Goal: Task Accomplishment & Management: Manage account settings

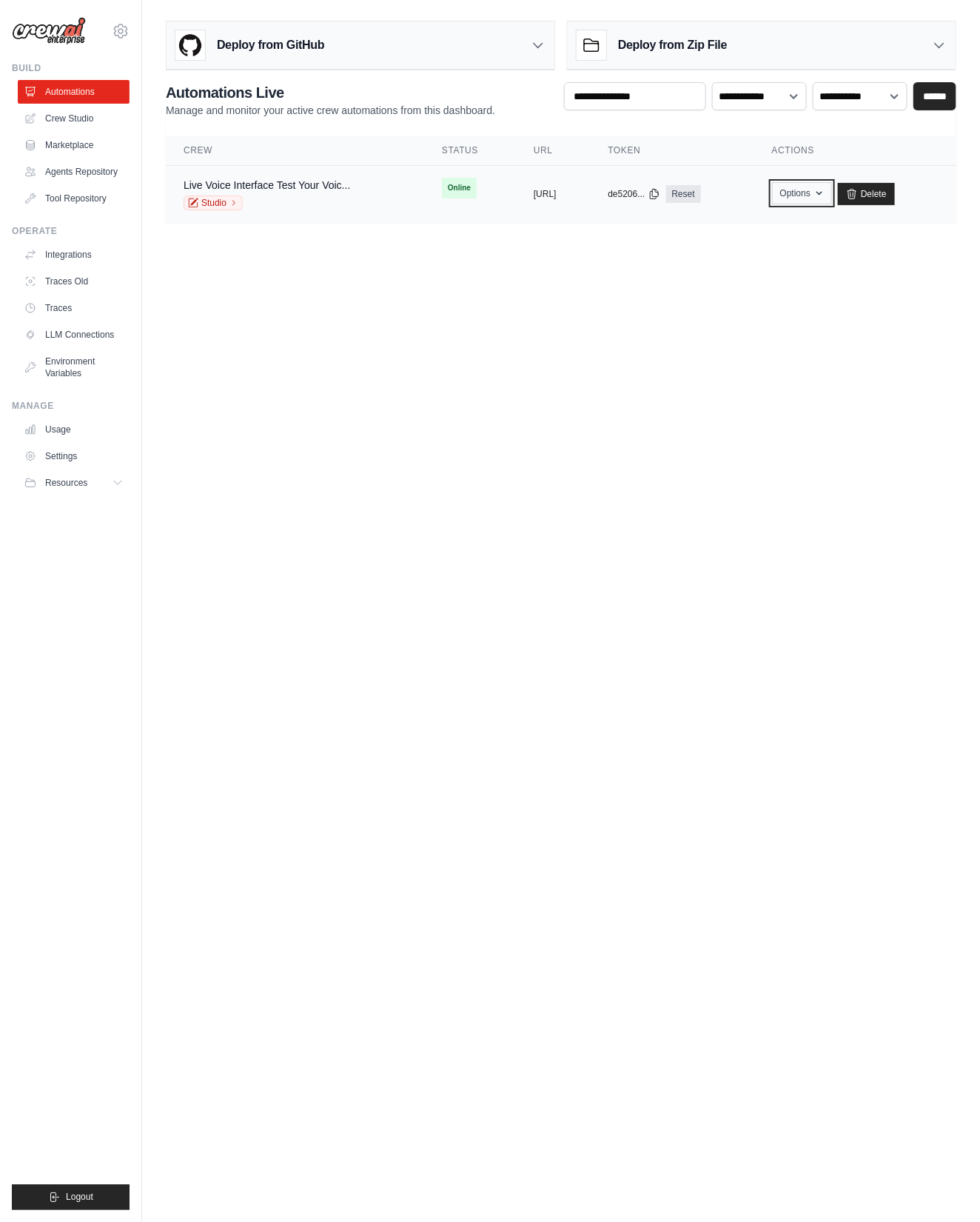
click at [826, 187] on icon "button" at bounding box center [819, 193] width 12 height 12
click at [820, 253] on link "Export React JSX Component" at bounding box center [749, 254] width 166 height 27
click at [832, 196] on button "Options" at bounding box center [802, 193] width 60 height 22
click at [797, 254] on link "Export React JSX Component" at bounding box center [749, 254] width 166 height 27
click at [818, 192] on button "Options" at bounding box center [802, 193] width 60 height 22
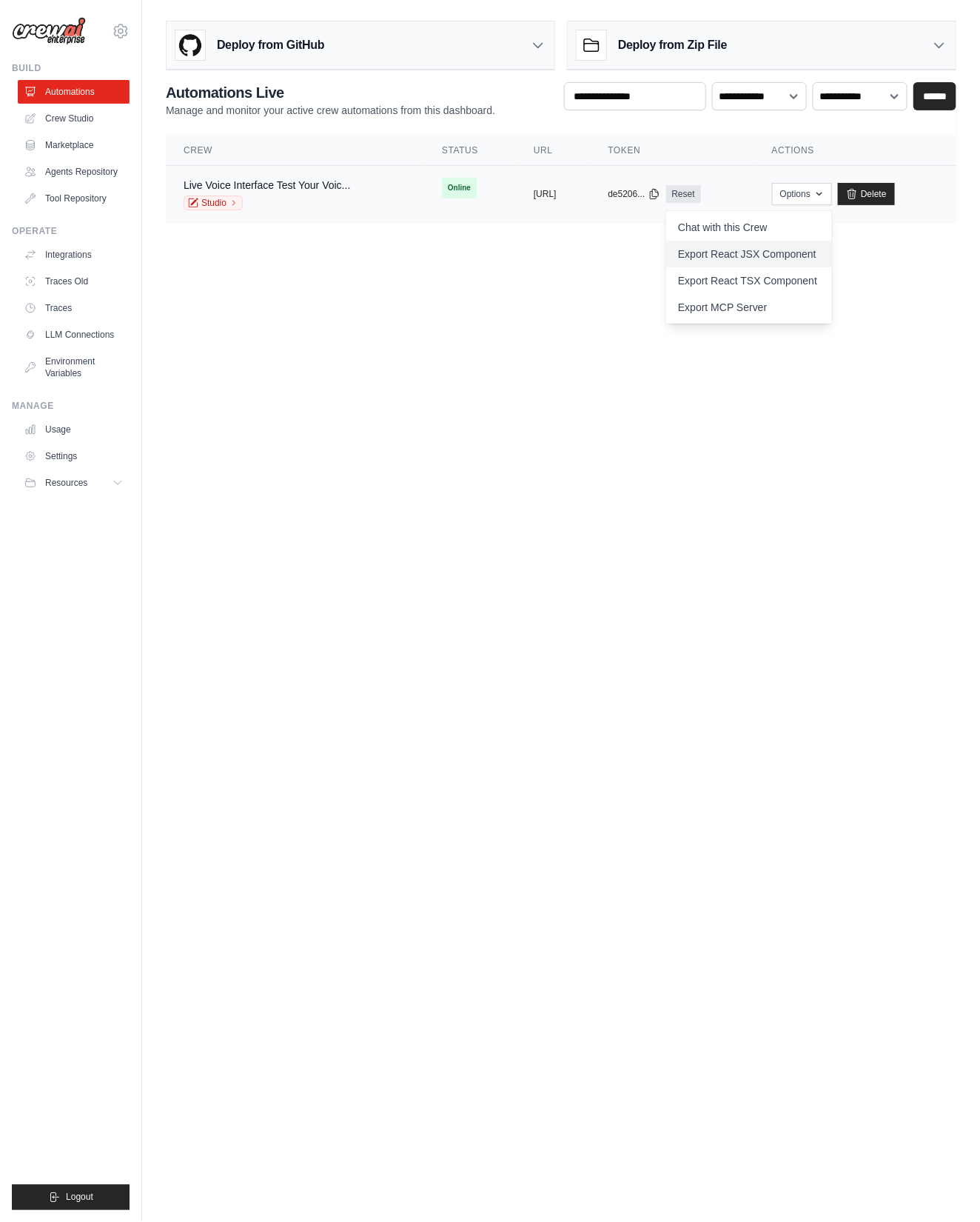
click at [801, 244] on link "Export React JSX Component" at bounding box center [749, 254] width 166 height 27
click at [832, 192] on button "Options" at bounding box center [802, 193] width 60 height 22
click at [87, 479] on span "Resources" at bounding box center [67, 483] width 42 height 12
click at [557, 193] on button "[URL]" at bounding box center [545, 193] width 23 height 12
click at [319, 183] on link "Live Voice Interface Test Your Voic..." at bounding box center [266, 185] width 166 height 12
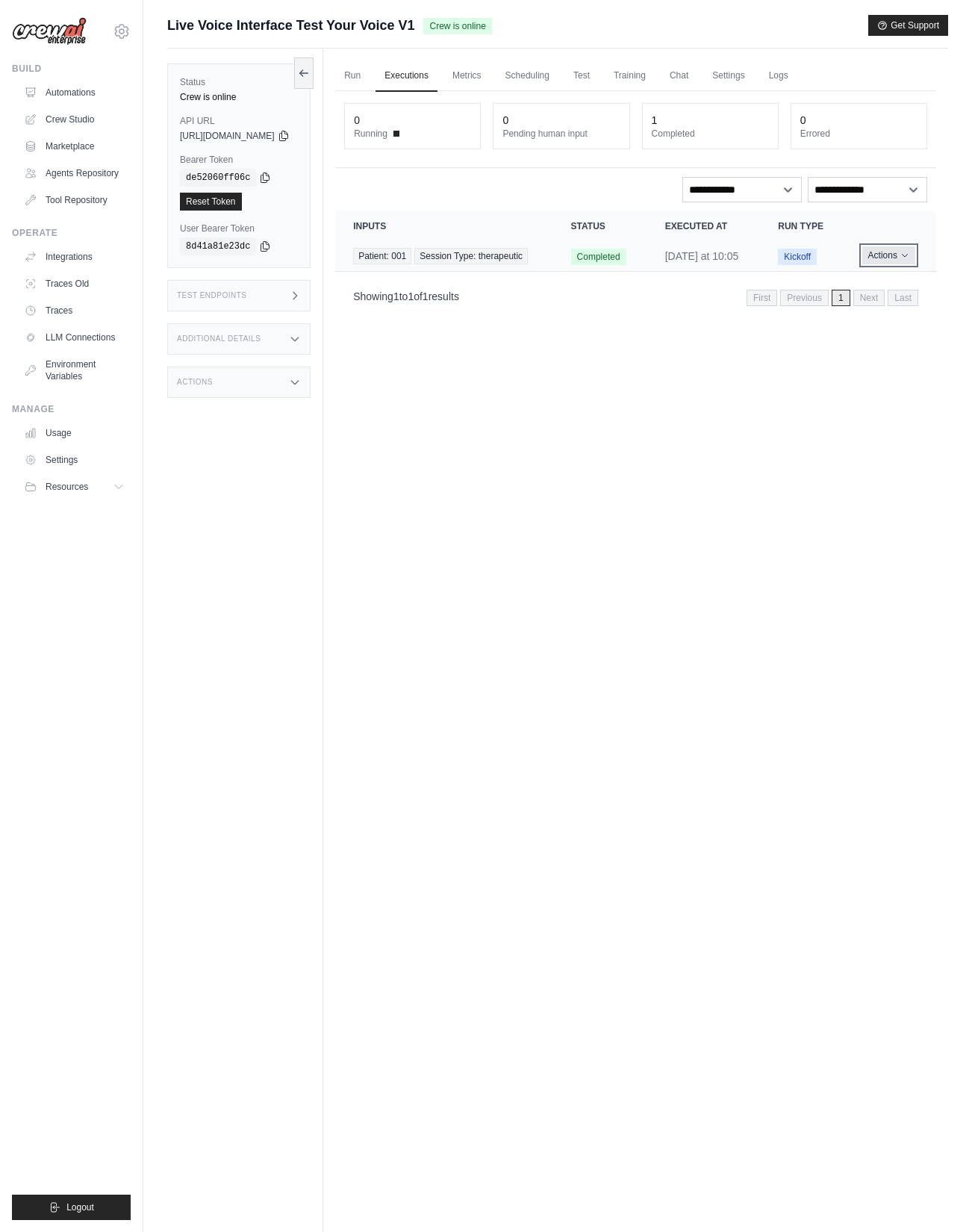
click at [881, 264] on button "Actions" at bounding box center [888, 255] width 53 height 18
click at [878, 295] on link "View Details" at bounding box center [871, 283] width 96 height 24
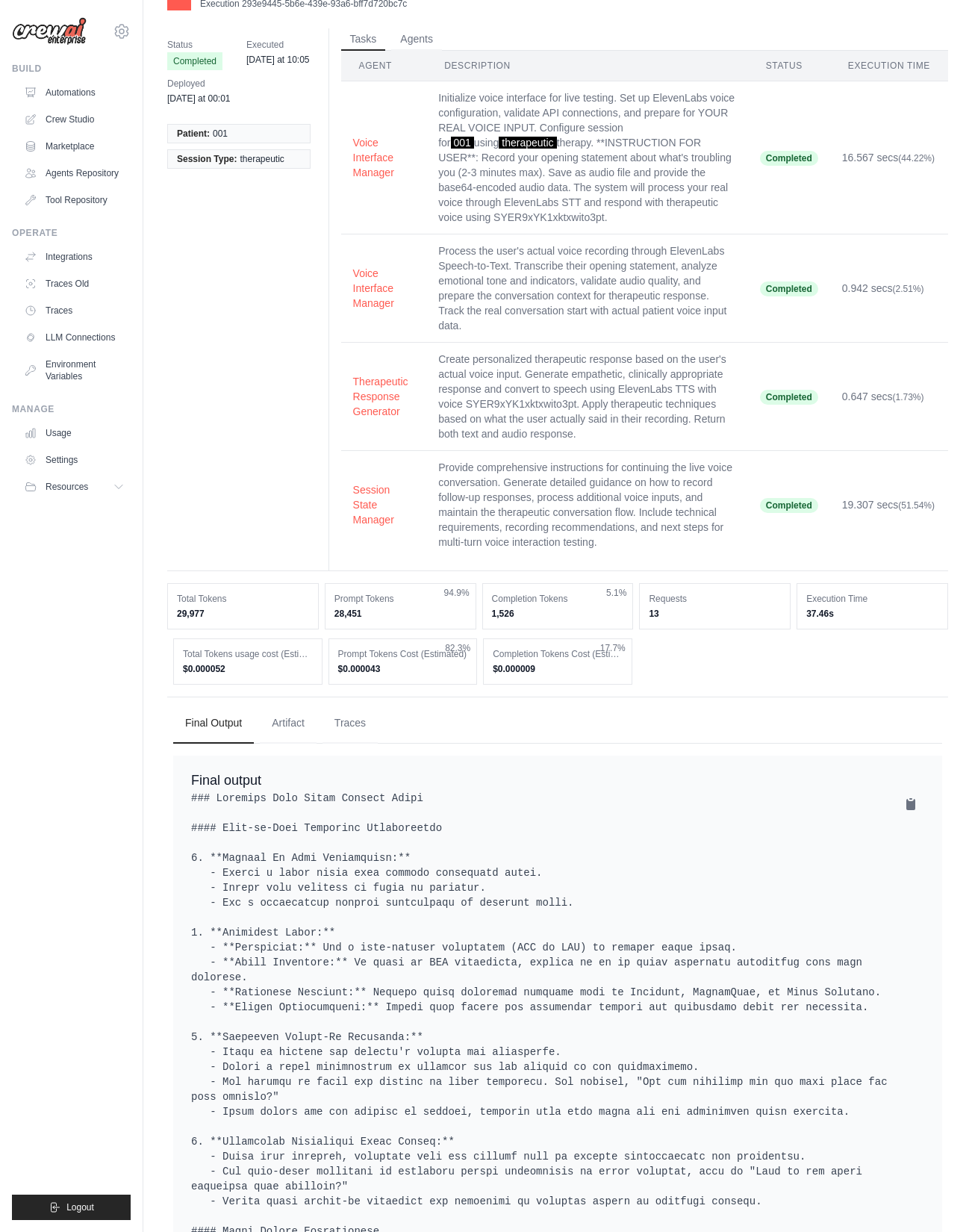
scroll to position [37, 0]
click at [292, 723] on button "Artifact" at bounding box center [288, 722] width 56 height 40
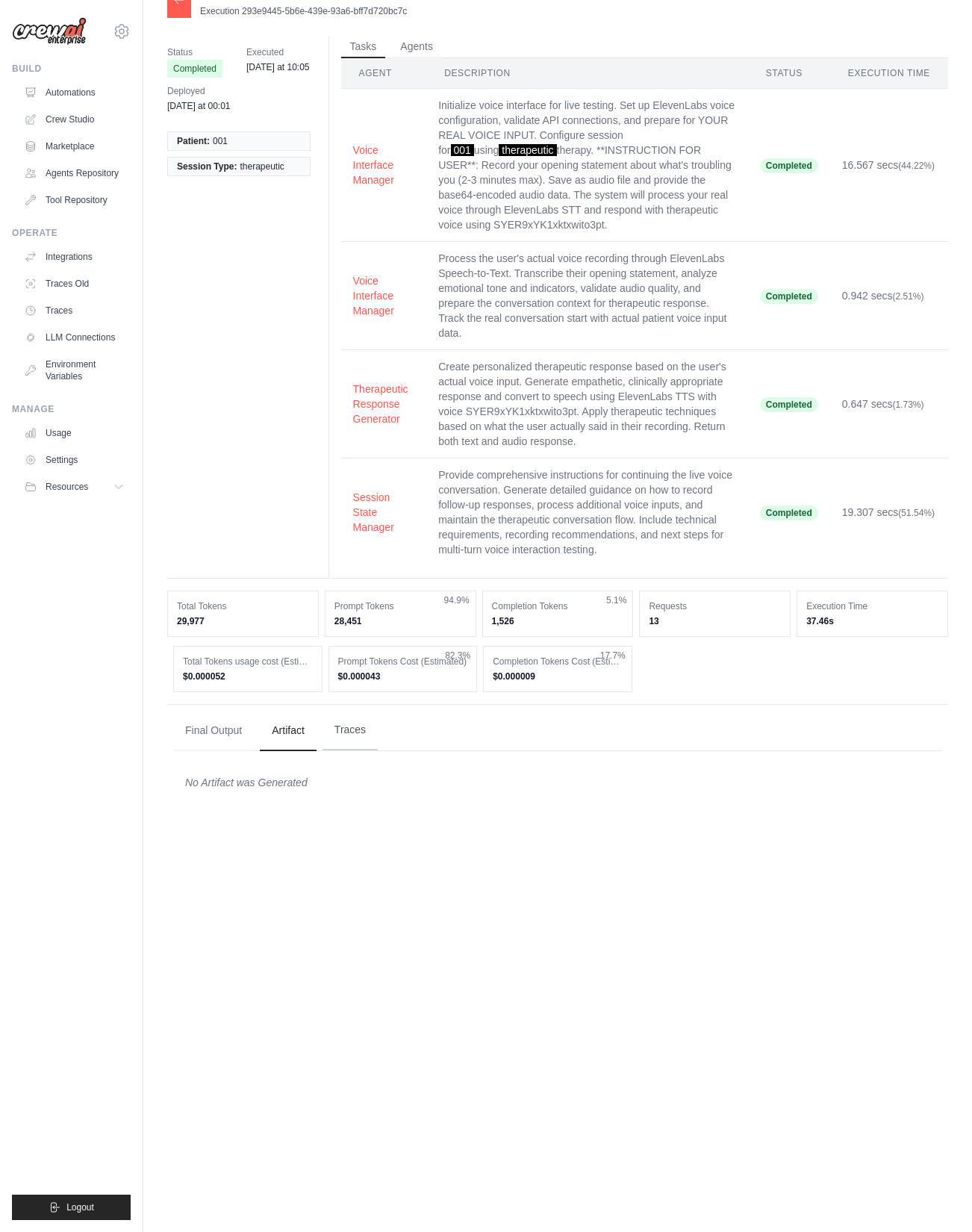
click at [358, 725] on button "Traces" at bounding box center [350, 730] width 55 height 40
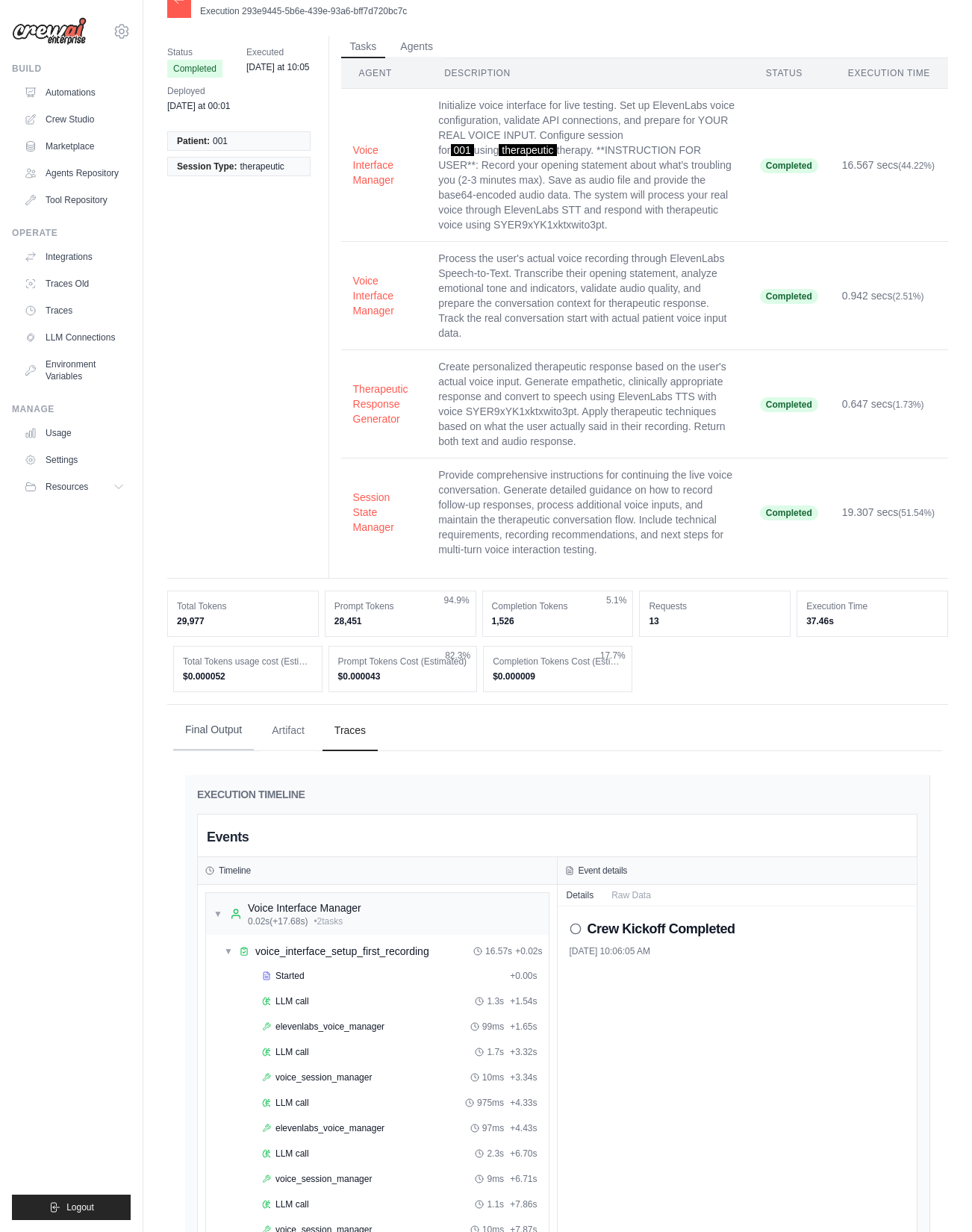
click at [210, 731] on button "Final Output" at bounding box center [213, 730] width 80 height 40
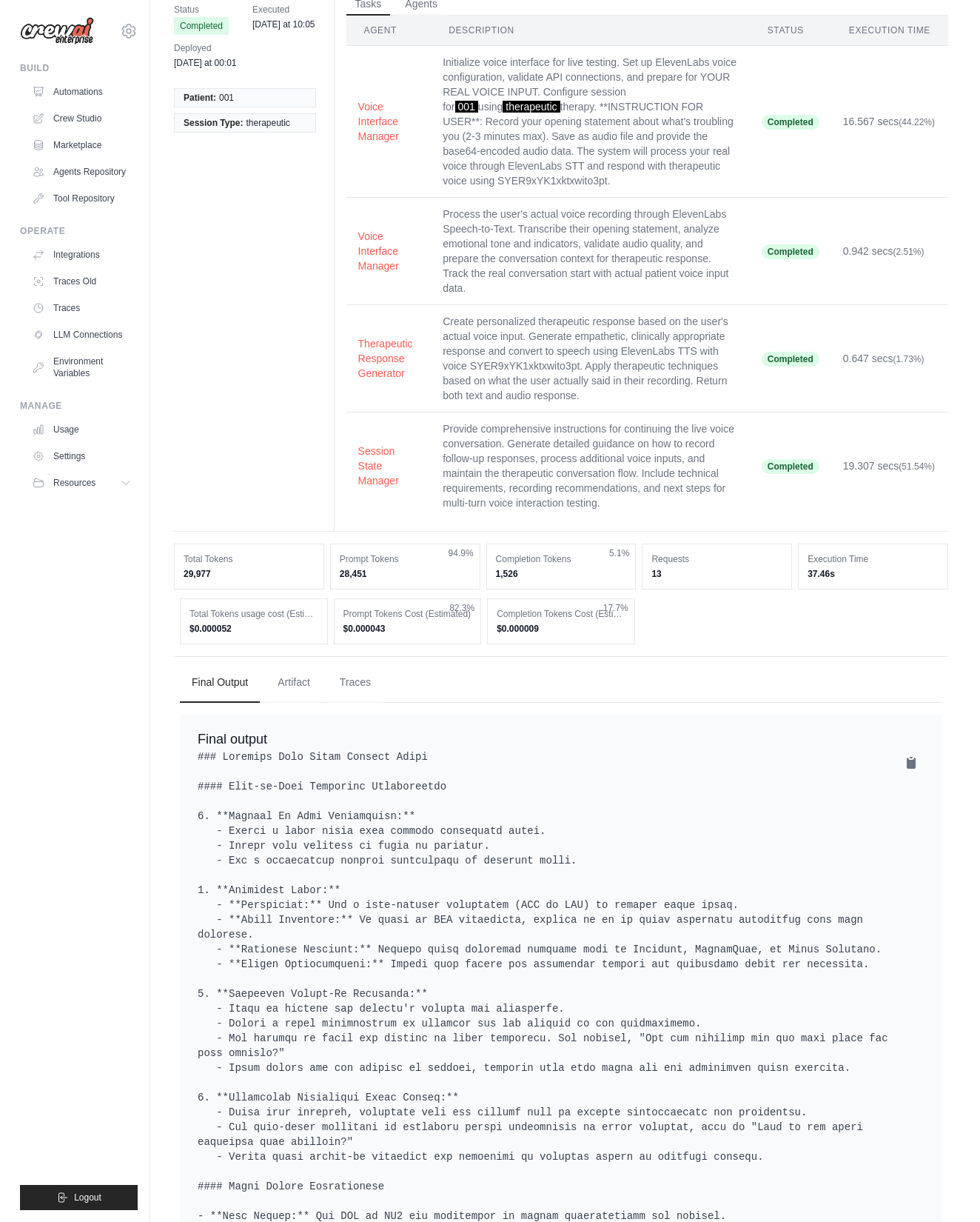
scroll to position [0, 0]
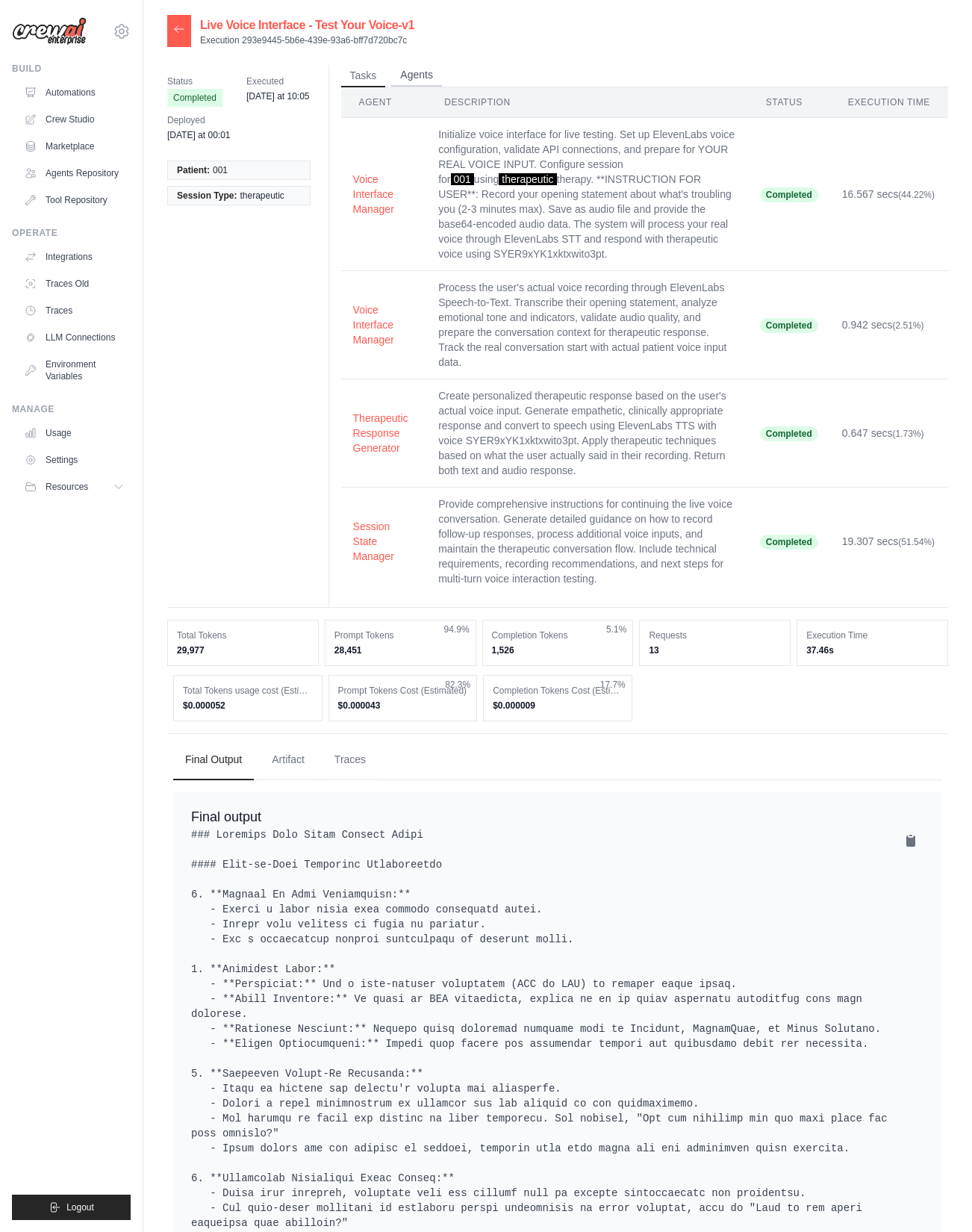
click at [402, 73] on button "Agents" at bounding box center [417, 75] width 51 height 22
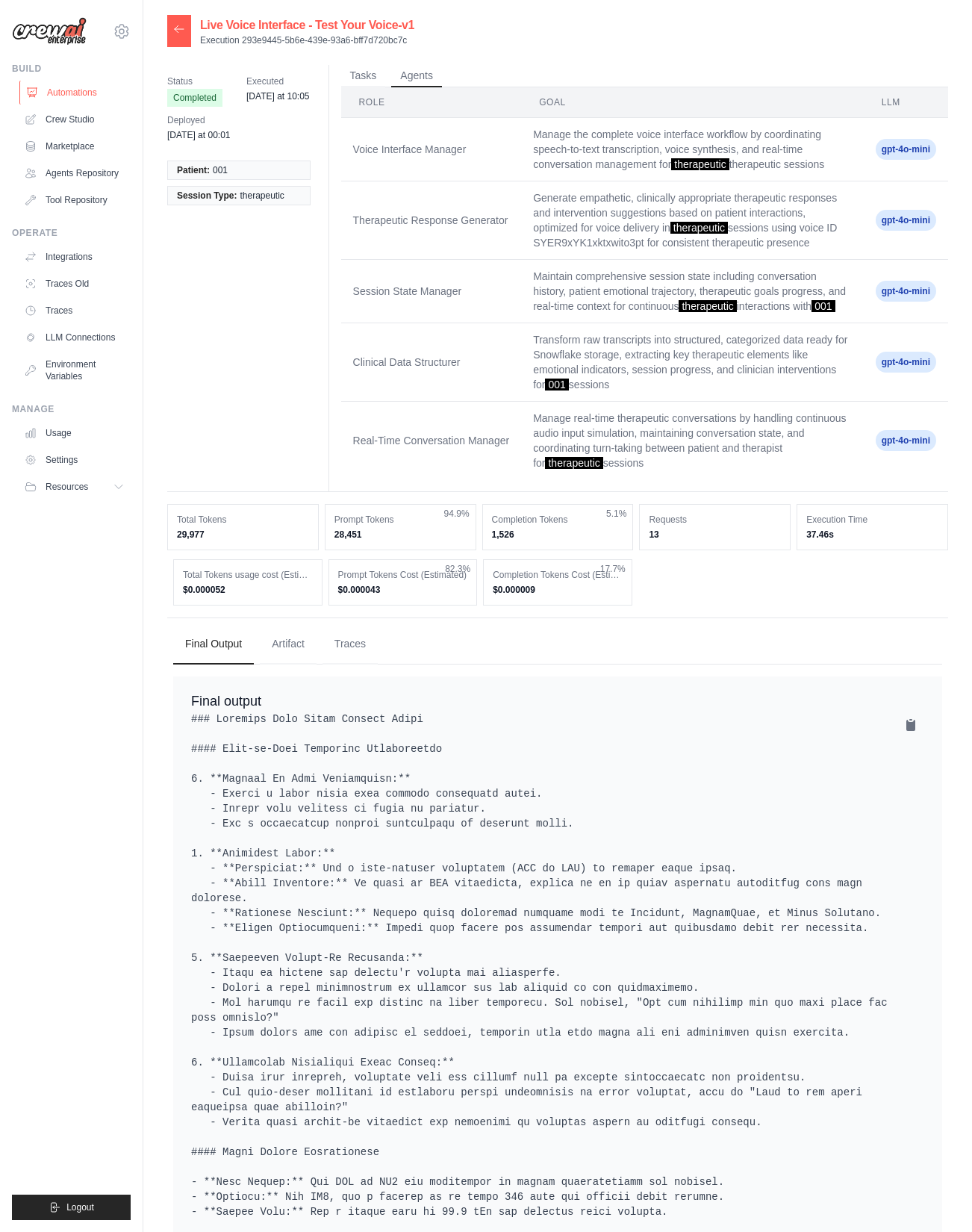
click at [58, 94] on link "Automations" at bounding box center [76, 92] width 113 height 24
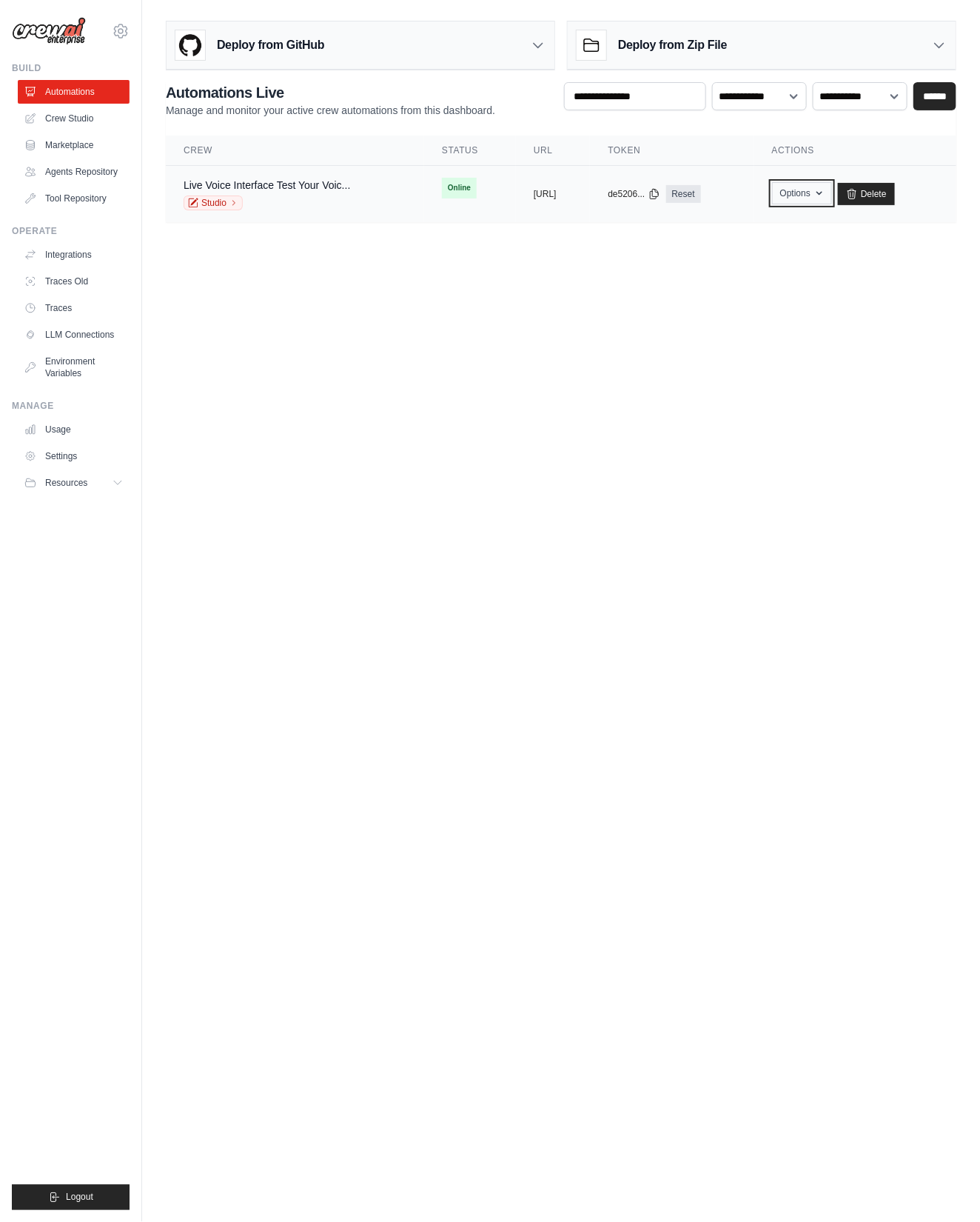
click at [826, 190] on icon "button" at bounding box center [819, 193] width 12 height 12
click at [792, 253] on link "Export React JSX Component" at bounding box center [749, 254] width 166 height 27
click at [81, 92] on link "Automations" at bounding box center [75, 91] width 112 height 24
click at [823, 192] on button "Options" at bounding box center [802, 193] width 60 height 22
click at [814, 249] on link "Export React JSX Component" at bounding box center [749, 254] width 166 height 27
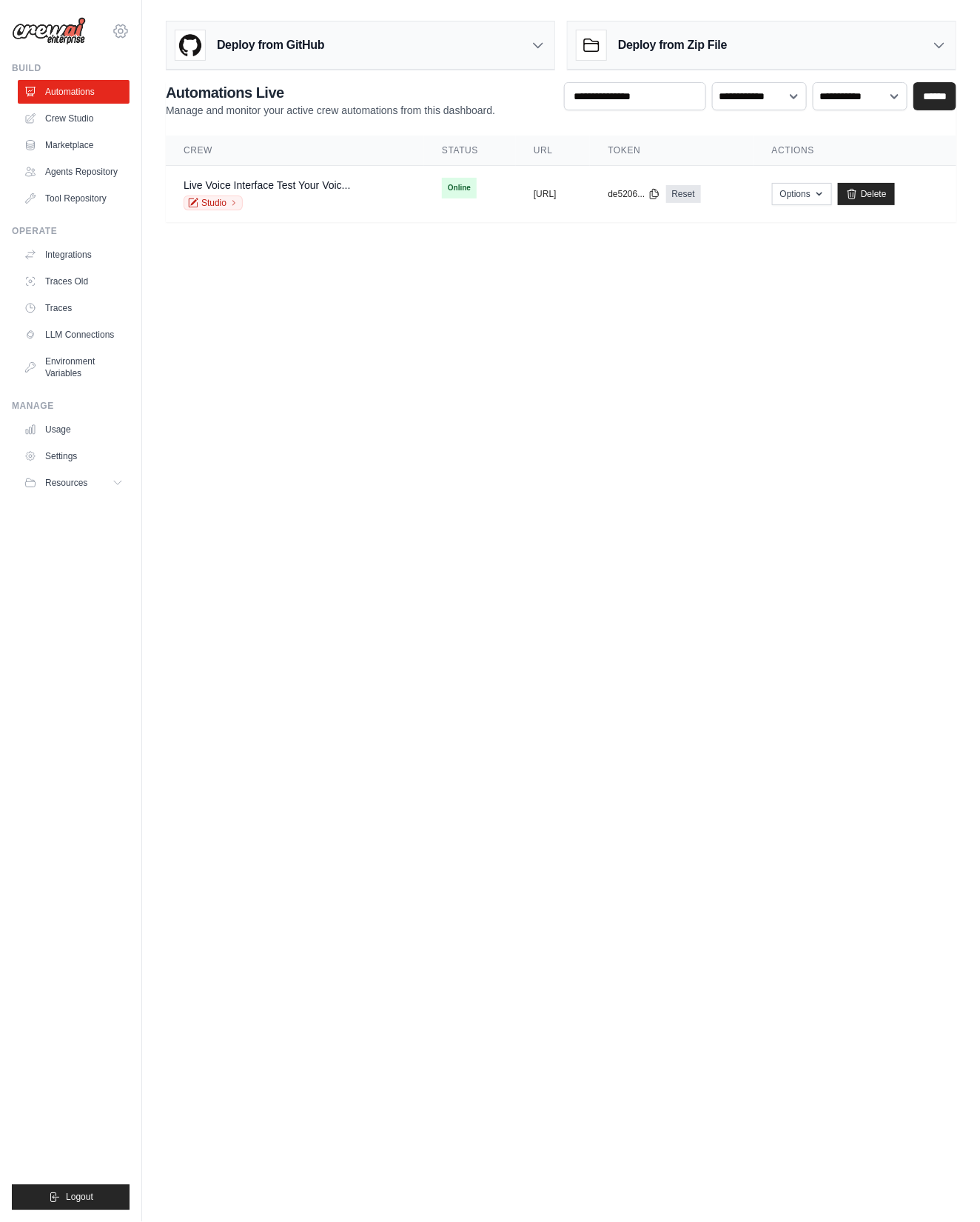
click at [123, 28] on icon at bounding box center [120, 31] width 18 height 18
click at [150, 91] on span "Settings" at bounding box center [185, 91] width 117 height 15
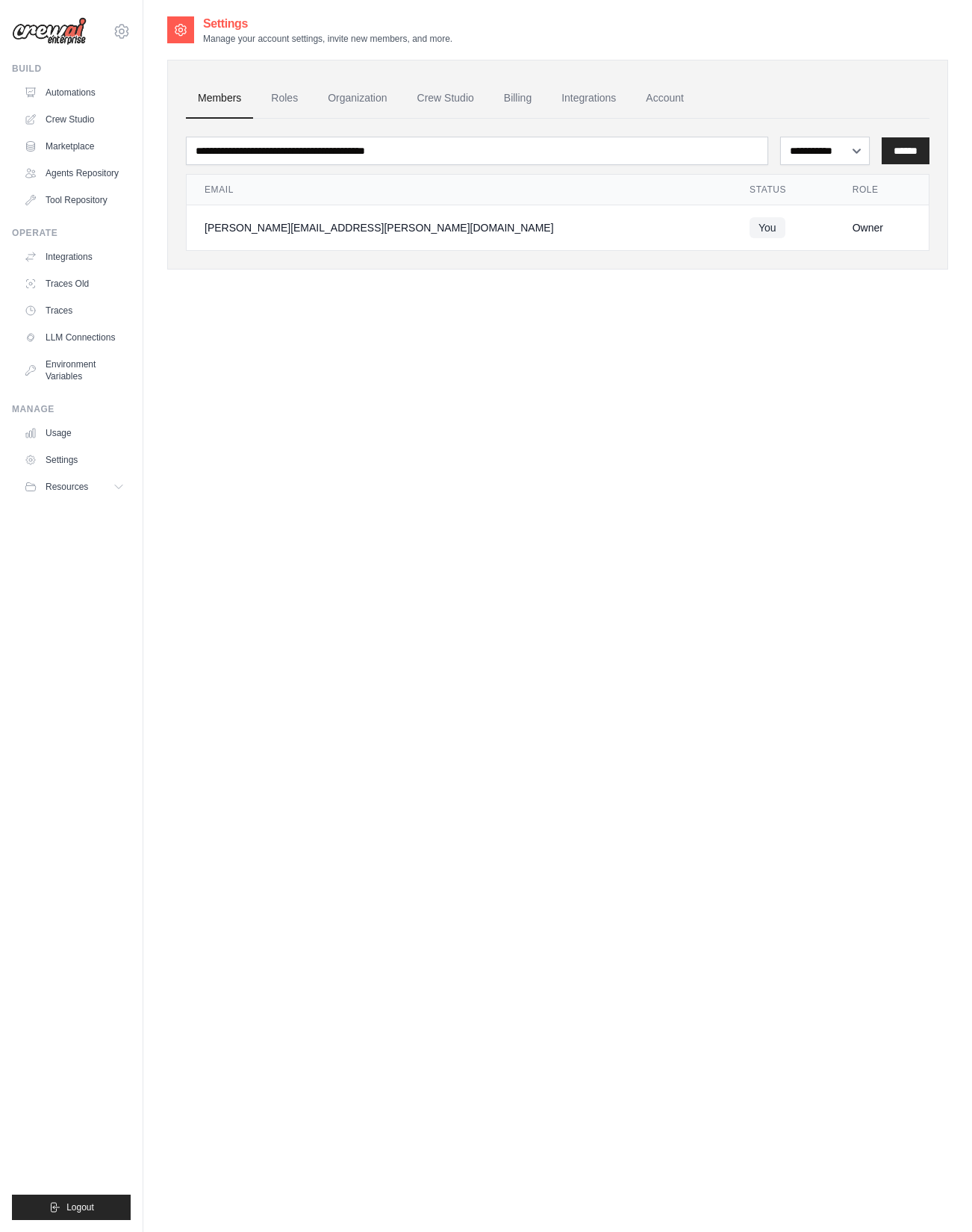
click at [50, 30] on img at bounding box center [49, 31] width 75 height 29
click at [121, 30] on icon at bounding box center [121, 31] width 18 height 18
click at [130, 485] on button "Resources" at bounding box center [76, 486] width 113 height 24
click at [60, 34] on img at bounding box center [49, 31] width 75 height 29
click at [124, 32] on icon at bounding box center [121, 31] width 18 height 18
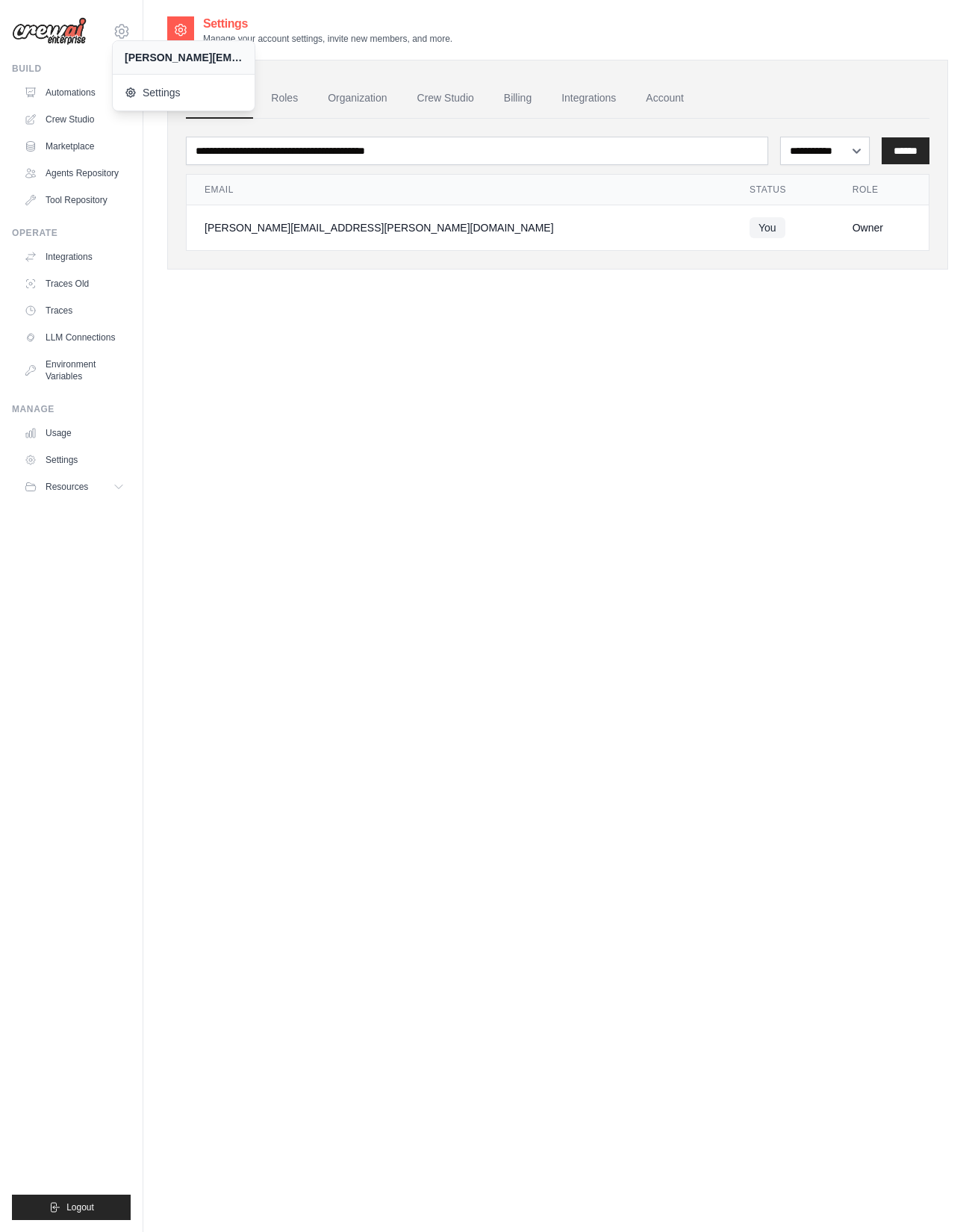
click at [73, 32] on img at bounding box center [49, 31] width 75 height 29
click at [173, 28] on icon at bounding box center [180, 29] width 15 height 15
click at [687, 98] on link "Account" at bounding box center [665, 98] width 62 height 40
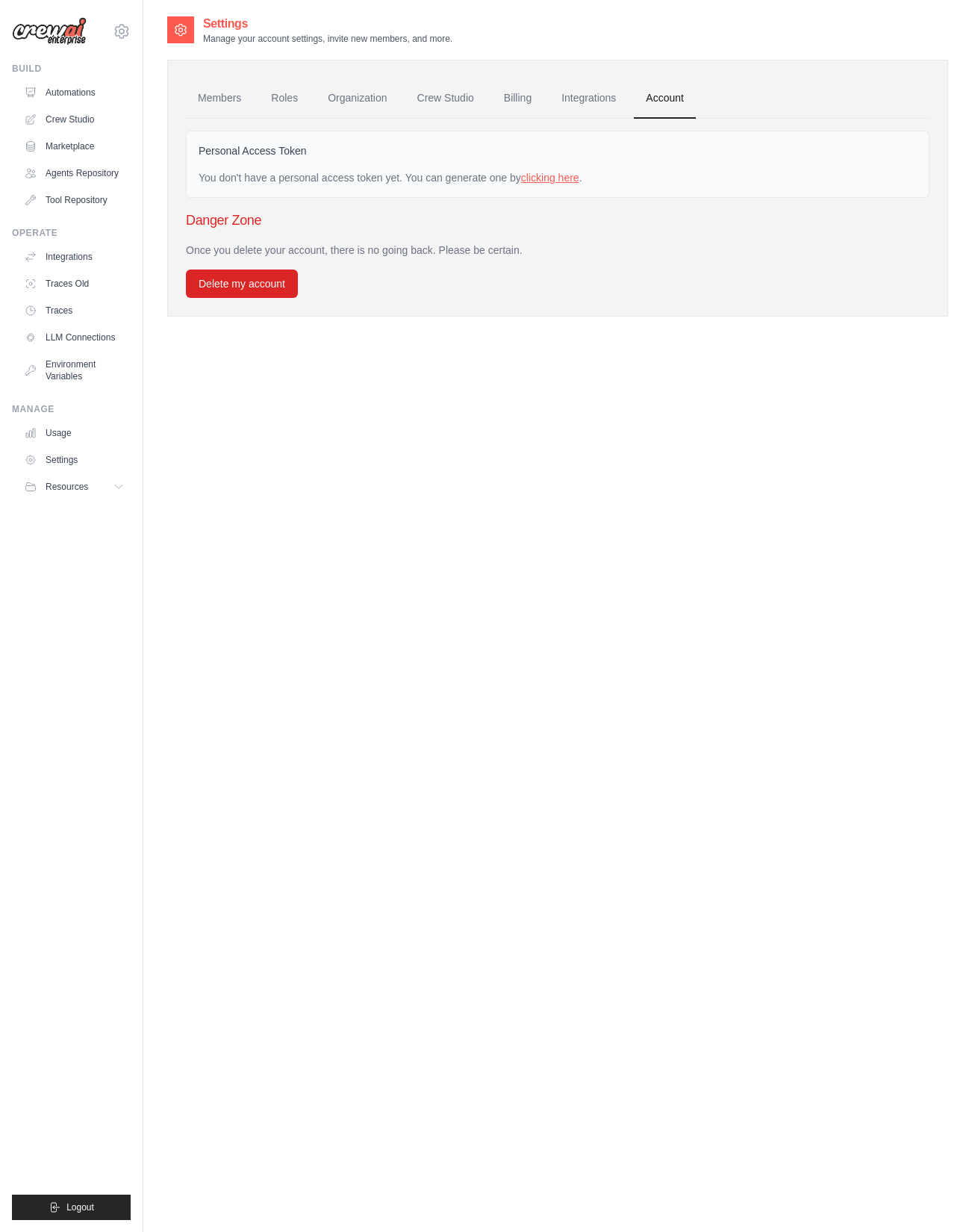
click at [554, 172] on link "clicking here" at bounding box center [550, 177] width 58 height 12
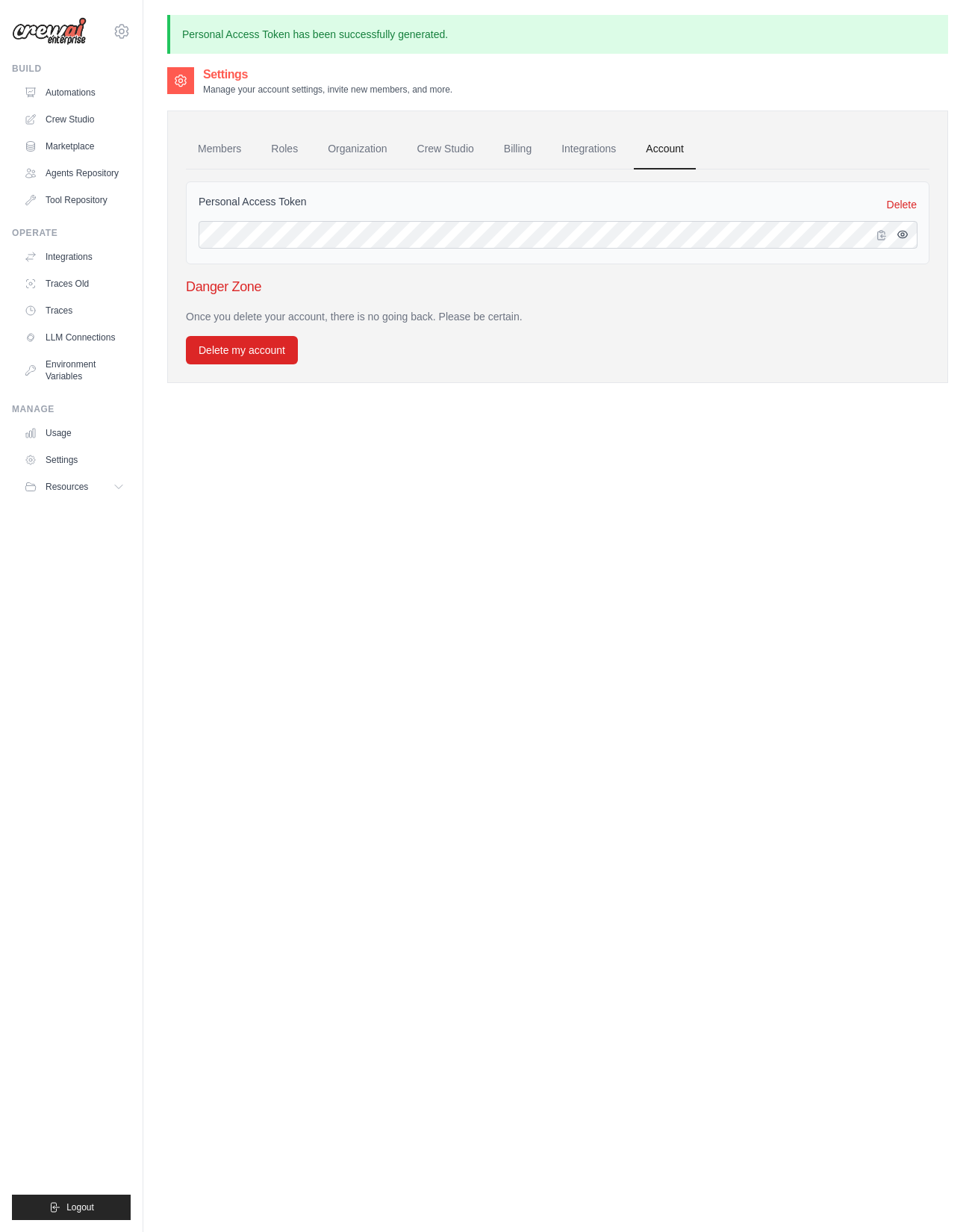
click at [901, 238] on icon "button" at bounding box center [902, 234] width 12 height 12
click at [590, 142] on link "Integrations" at bounding box center [588, 149] width 78 height 40
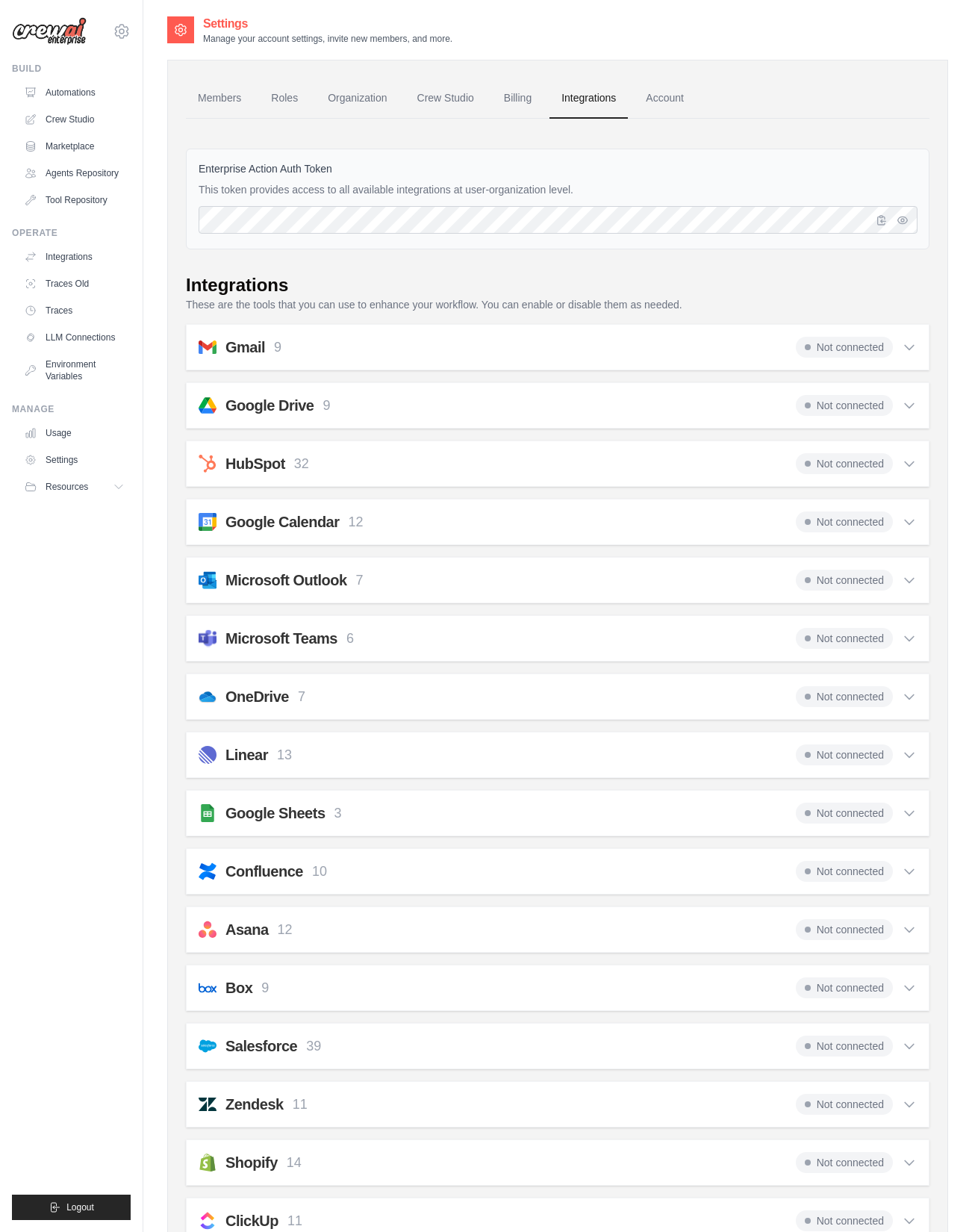
click at [909, 348] on icon at bounding box center [909, 348] width 9 height 5
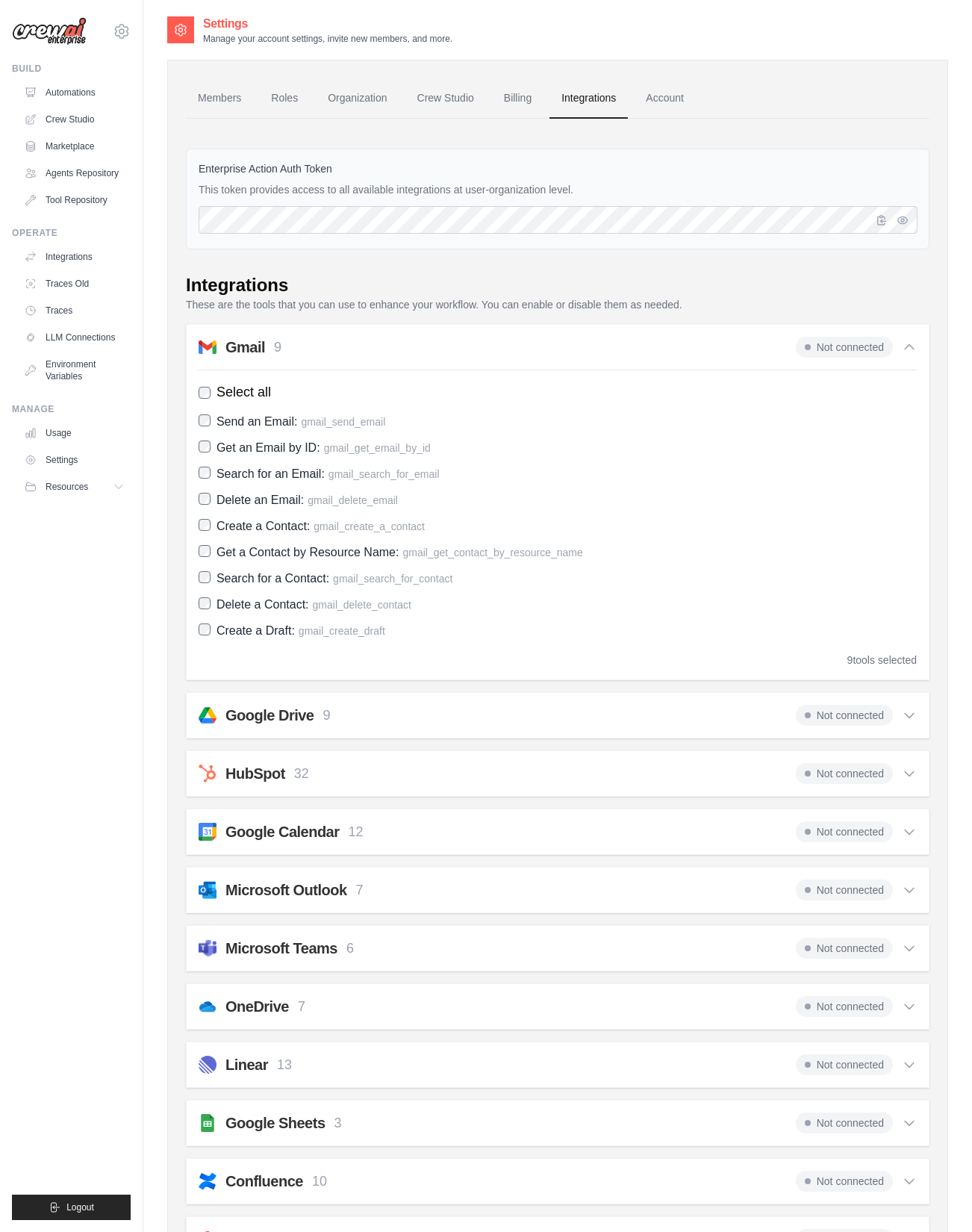
click at [824, 347] on span "Not connected" at bounding box center [844, 346] width 97 height 21
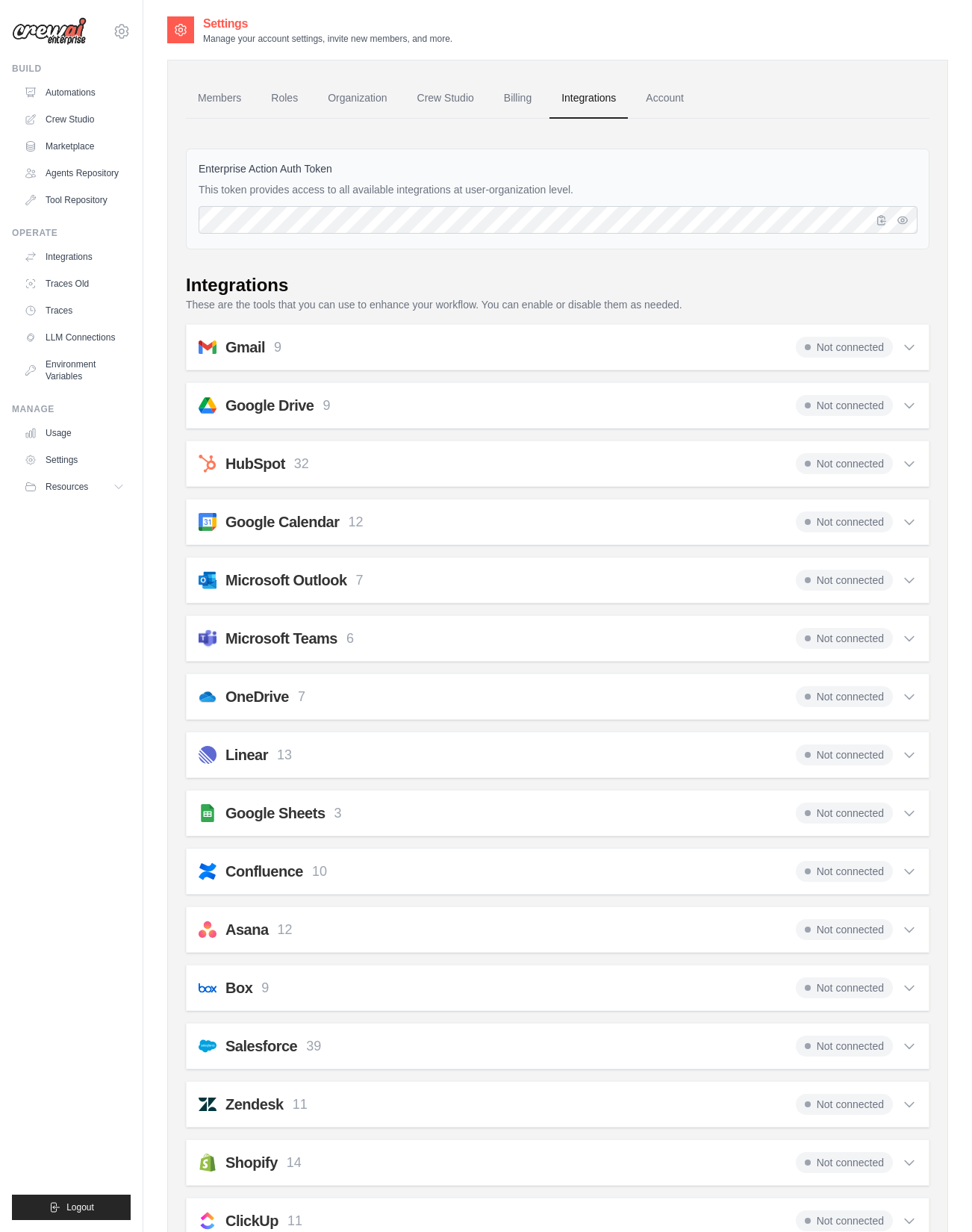
click at [824, 347] on span "Not connected" at bounding box center [844, 346] width 97 height 21
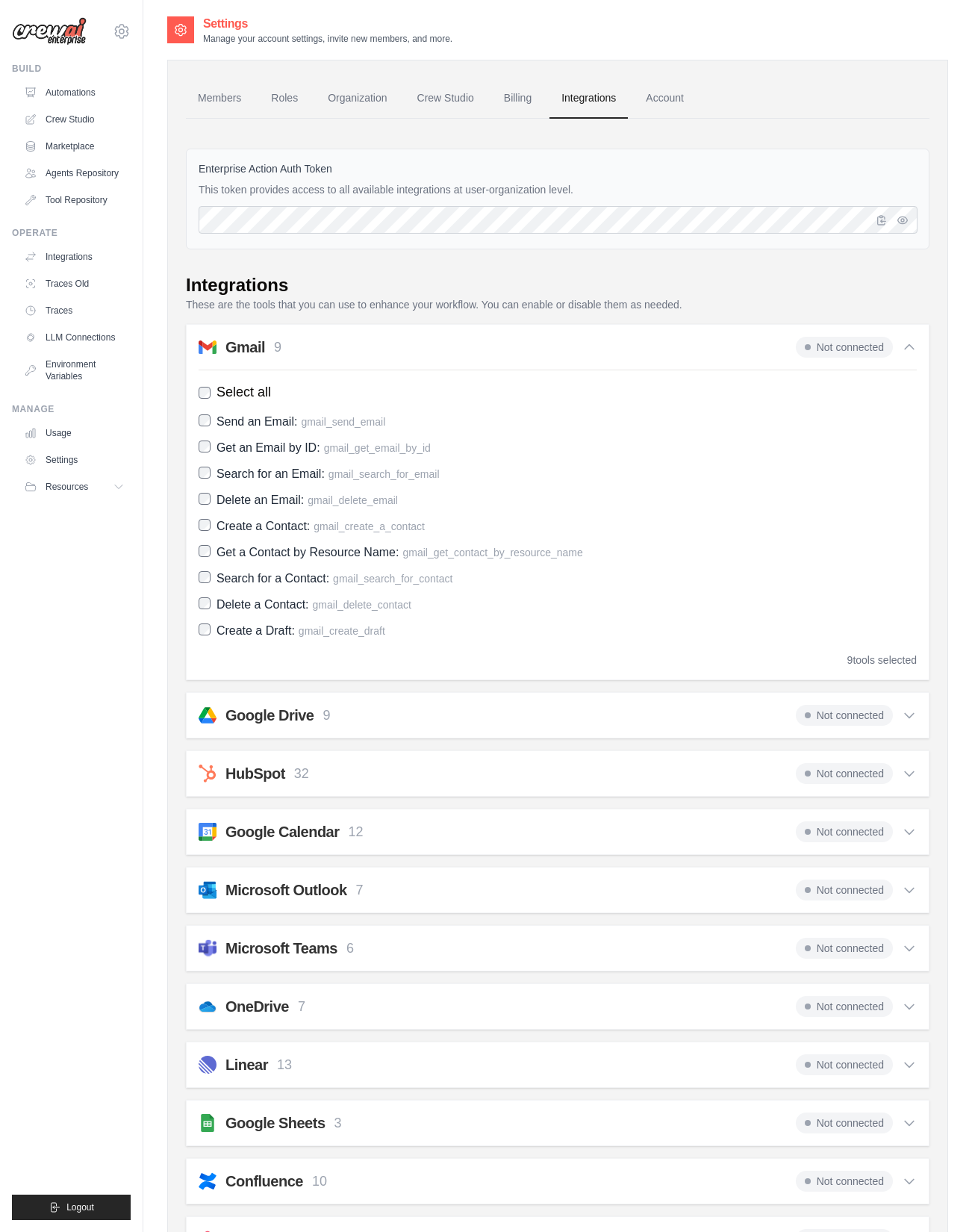
click at [824, 346] on span "Not connected" at bounding box center [844, 346] width 97 height 21
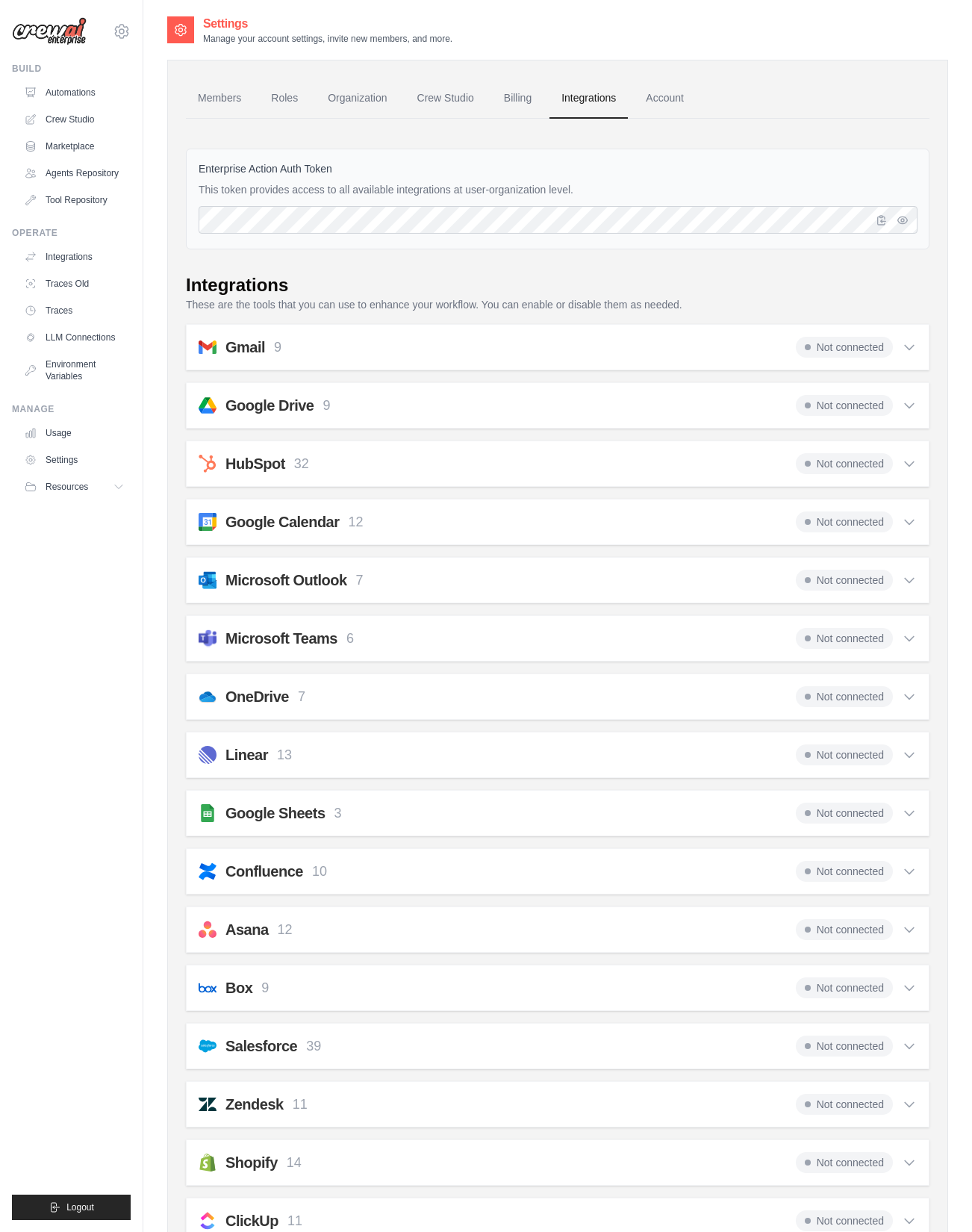
click at [912, 346] on icon at bounding box center [909, 348] width 9 height 5
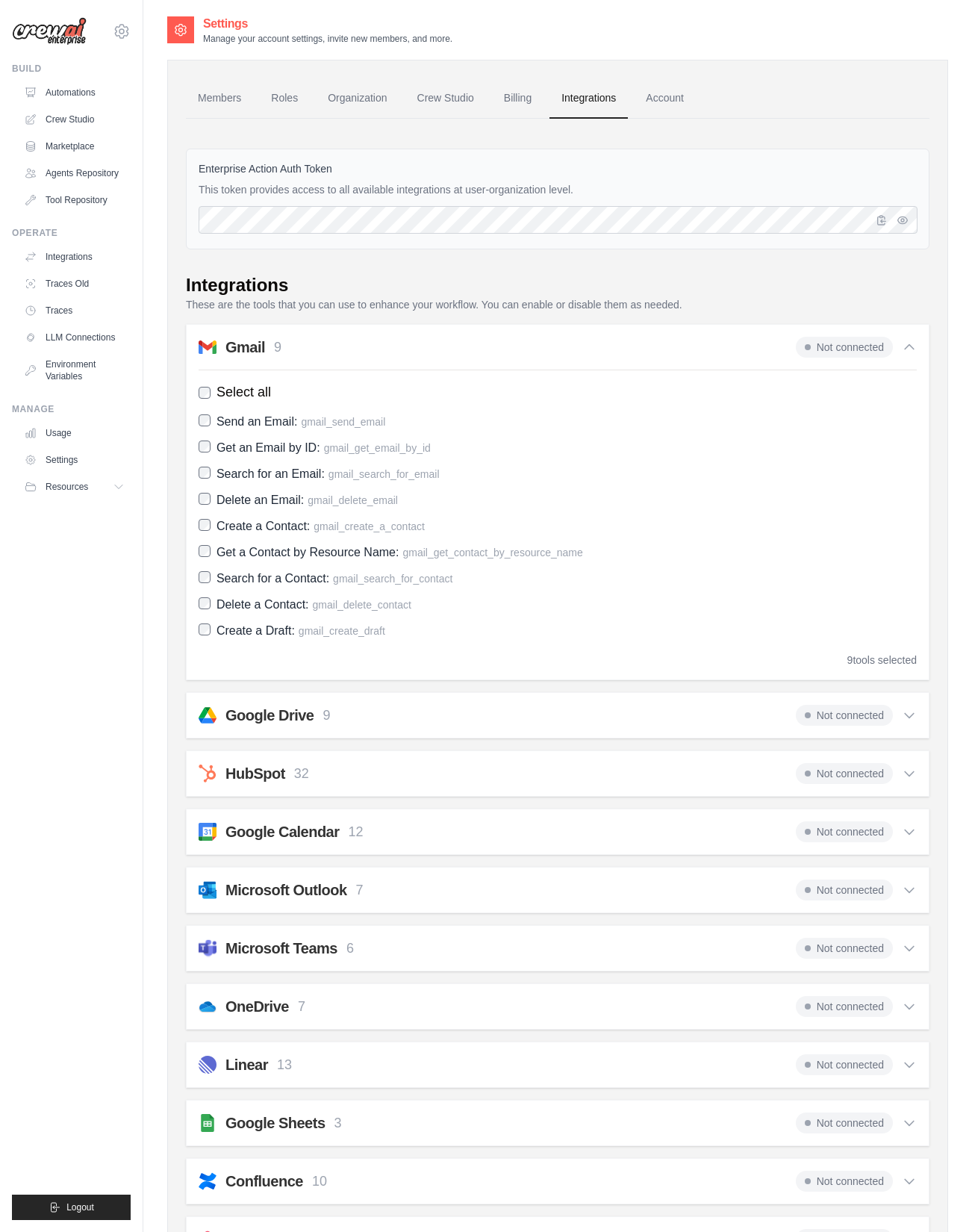
click at [835, 347] on span "Not connected" at bounding box center [844, 346] width 97 height 21
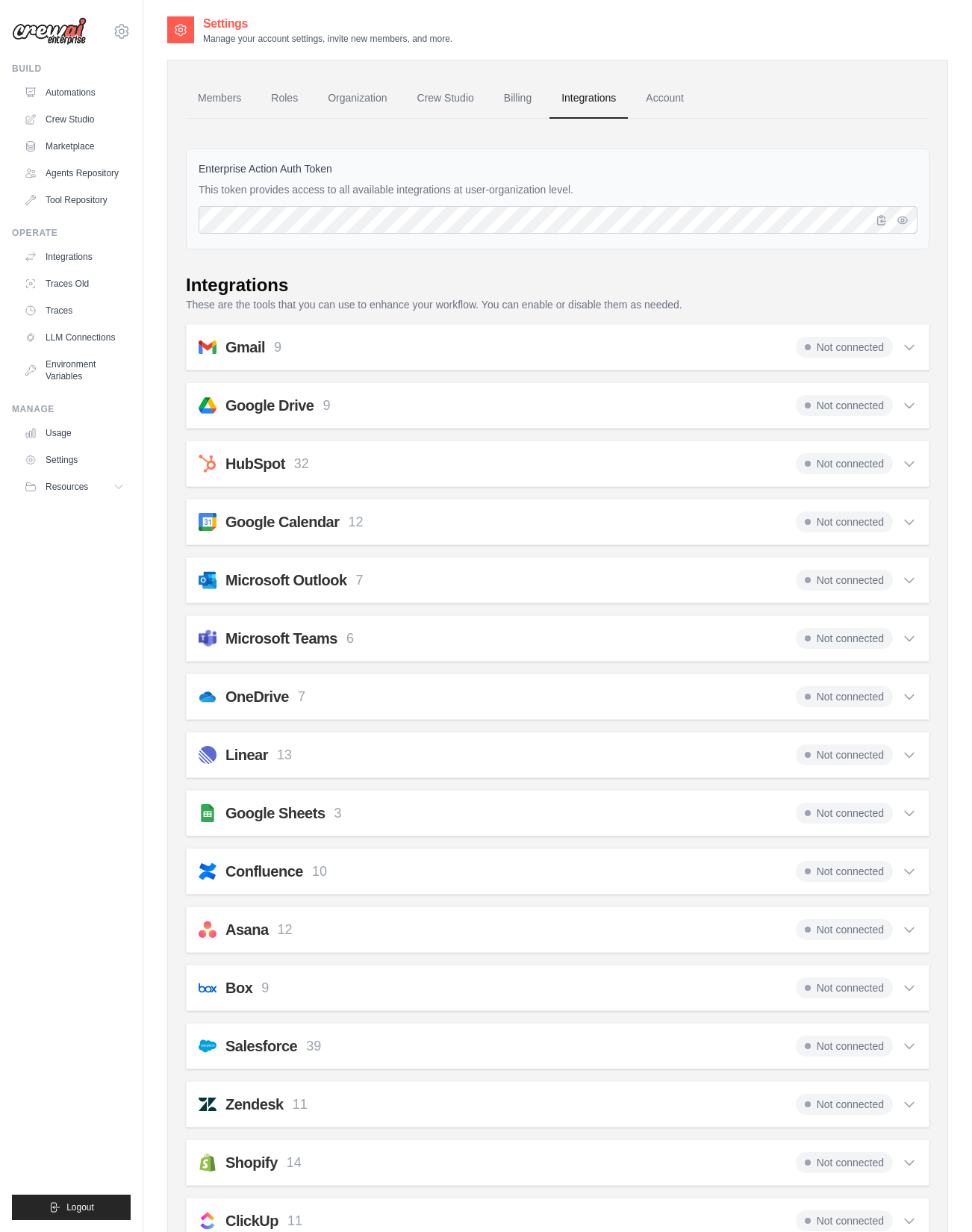
click at [835, 347] on span "Not connected" at bounding box center [844, 346] width 97 height 21
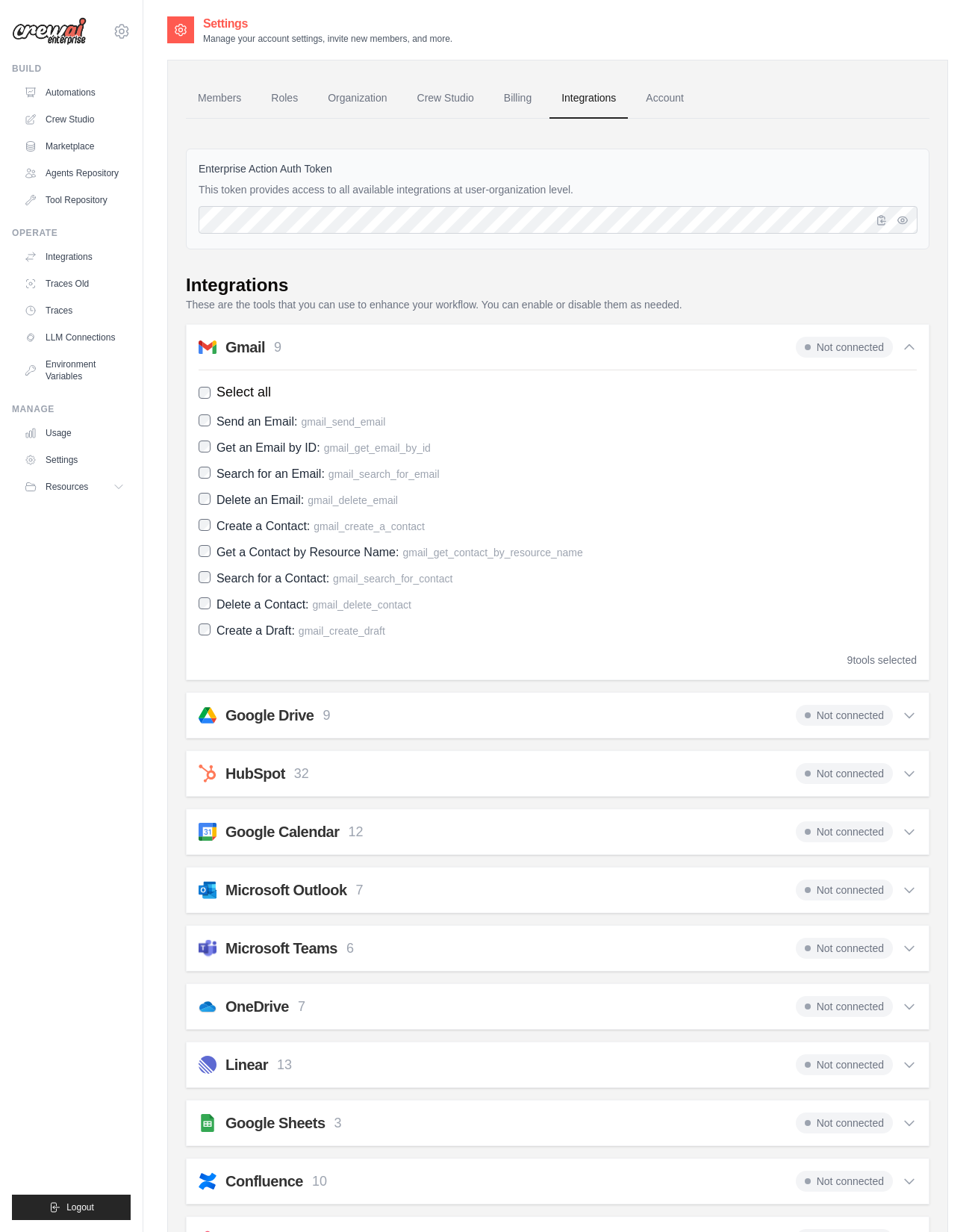
click at [820, 343] on span "Not connected" at bounding box center [844, 346] width 97 height 21
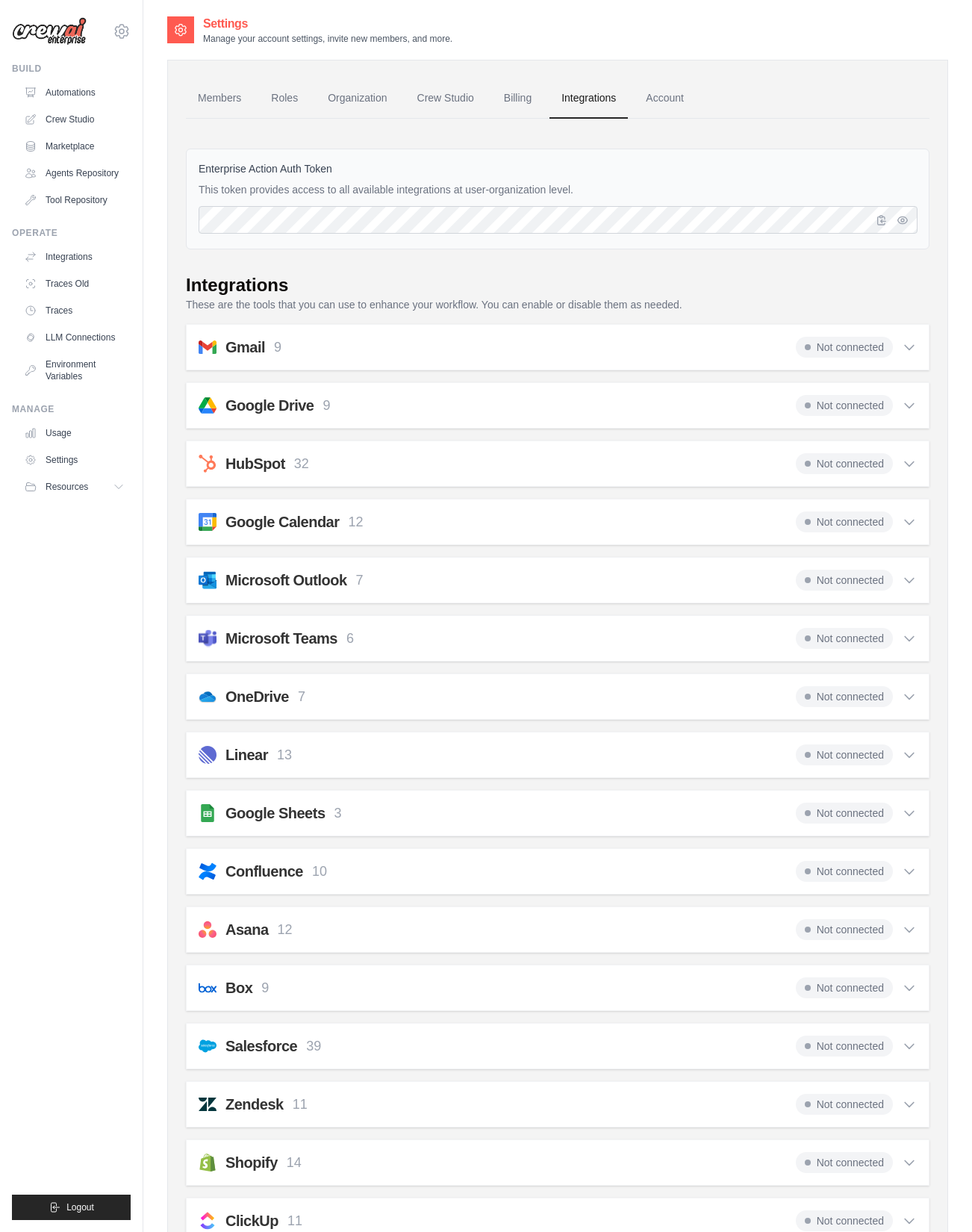
click at [820, 343] on span "Not connected" at bounding box center [844, 346] width 97 height 21
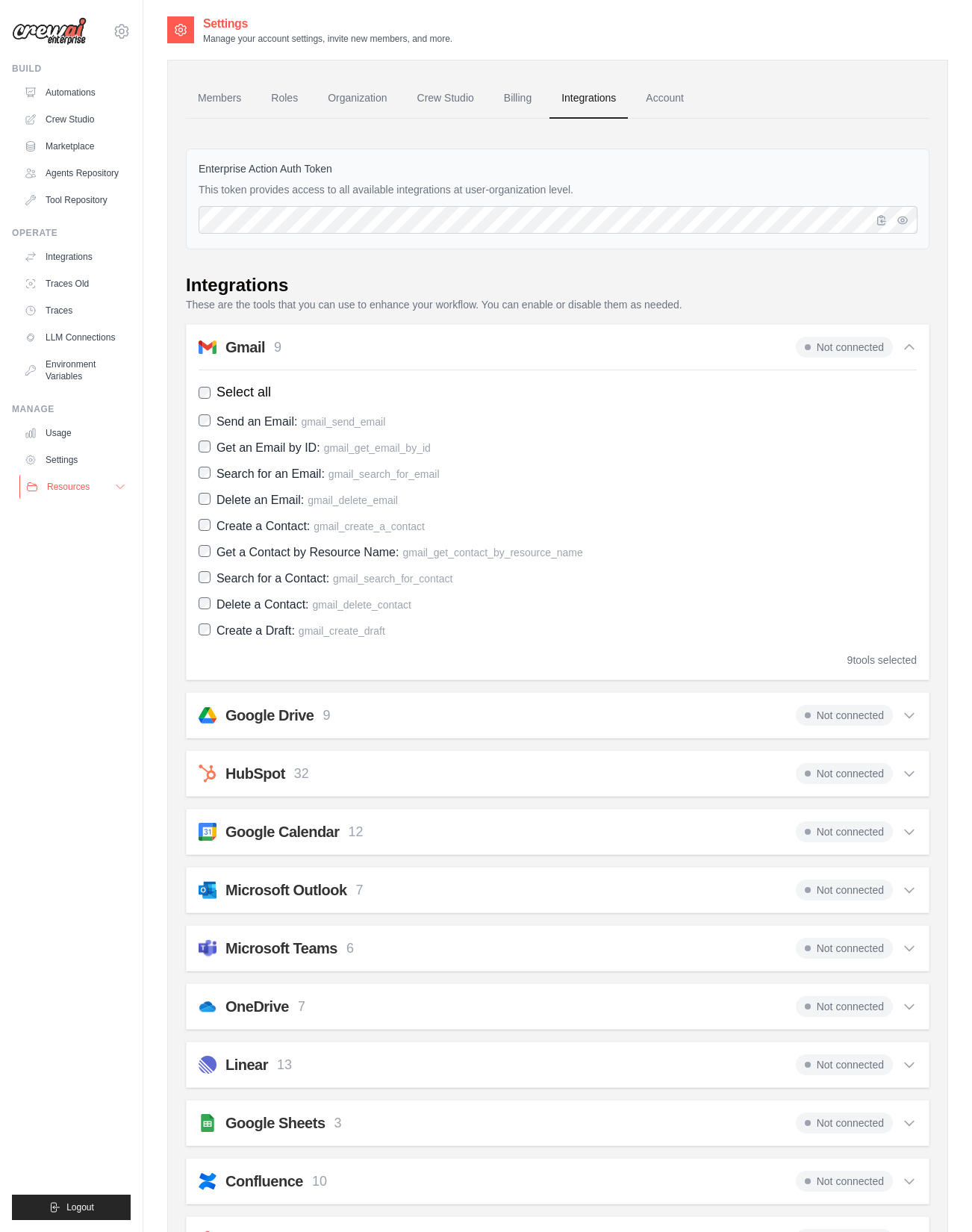
click at [122, 483] on icon at bounding box center [120, 486] width 12 height 12
click at [76, 257] on link "Integrations" at bounding box center [76, 257] width 113 height 24
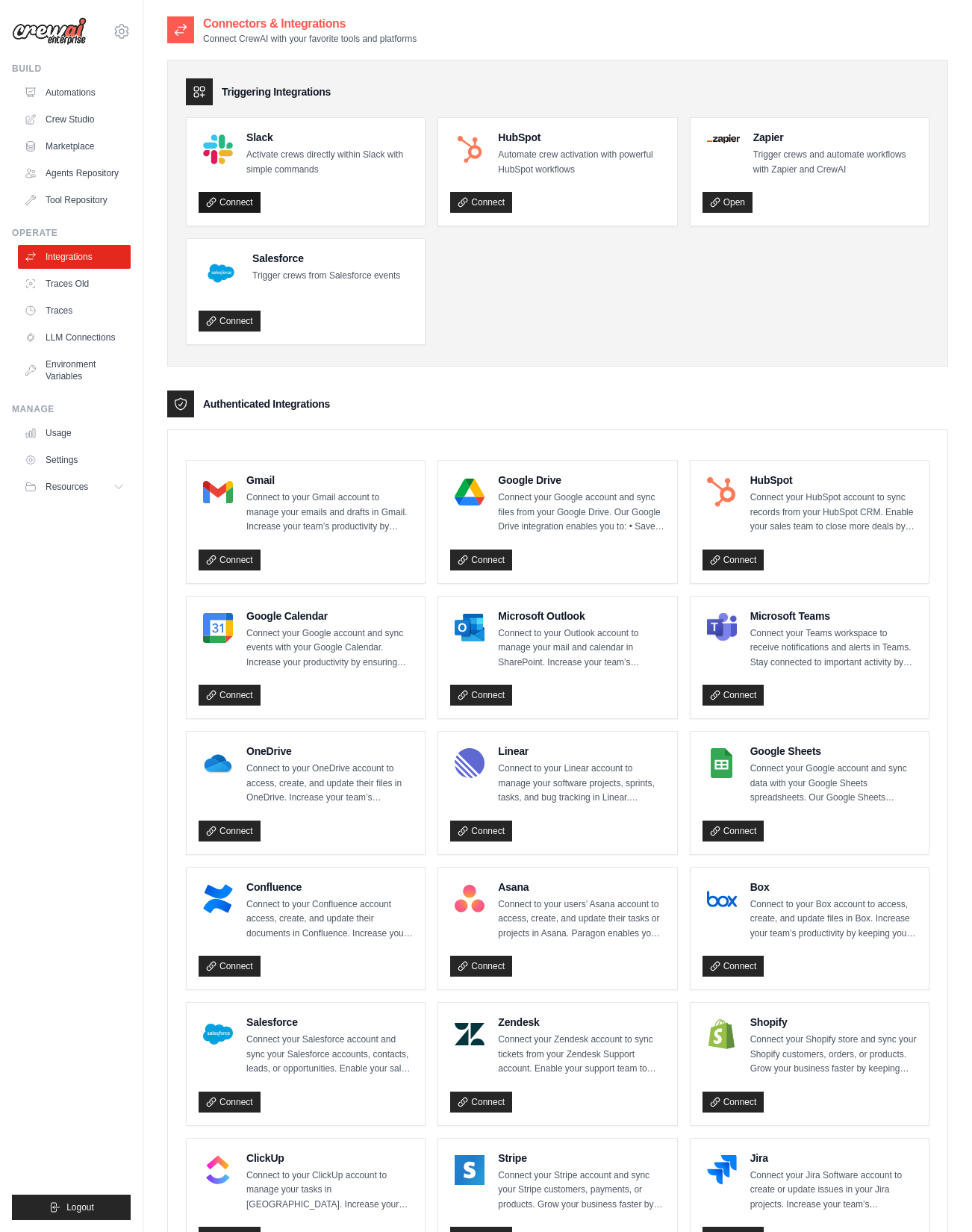
click at [221, 202] on link "Connect" at bounding box center [230, 202] width 62 height 21
click at [231, 551] on link "Connect" at bounding box center [230, 561] width 62 height 21
click at [494, 555] on link "Connect" at bounding box center [481, 561] width 62 height 21
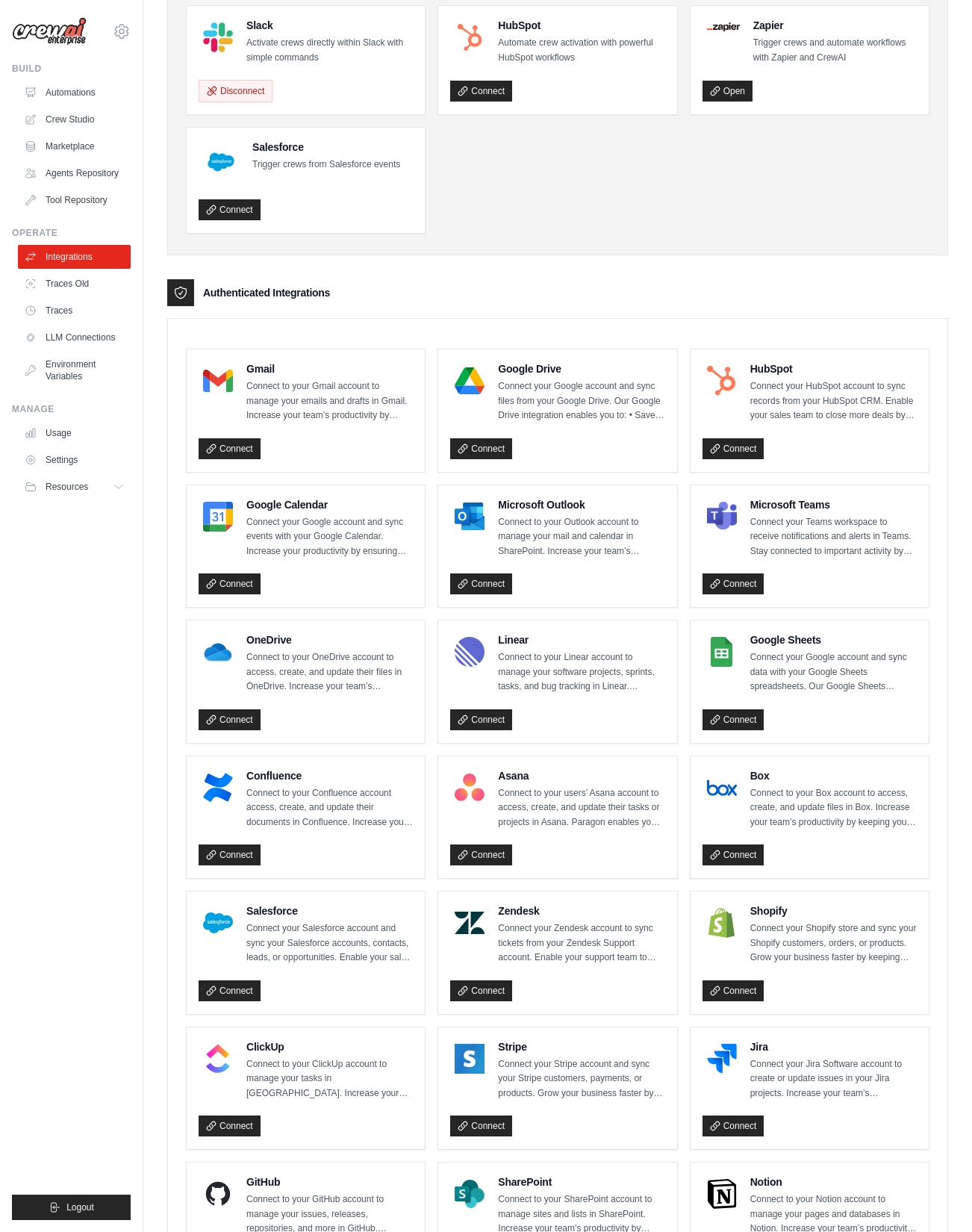
scroll to position [114, 0]
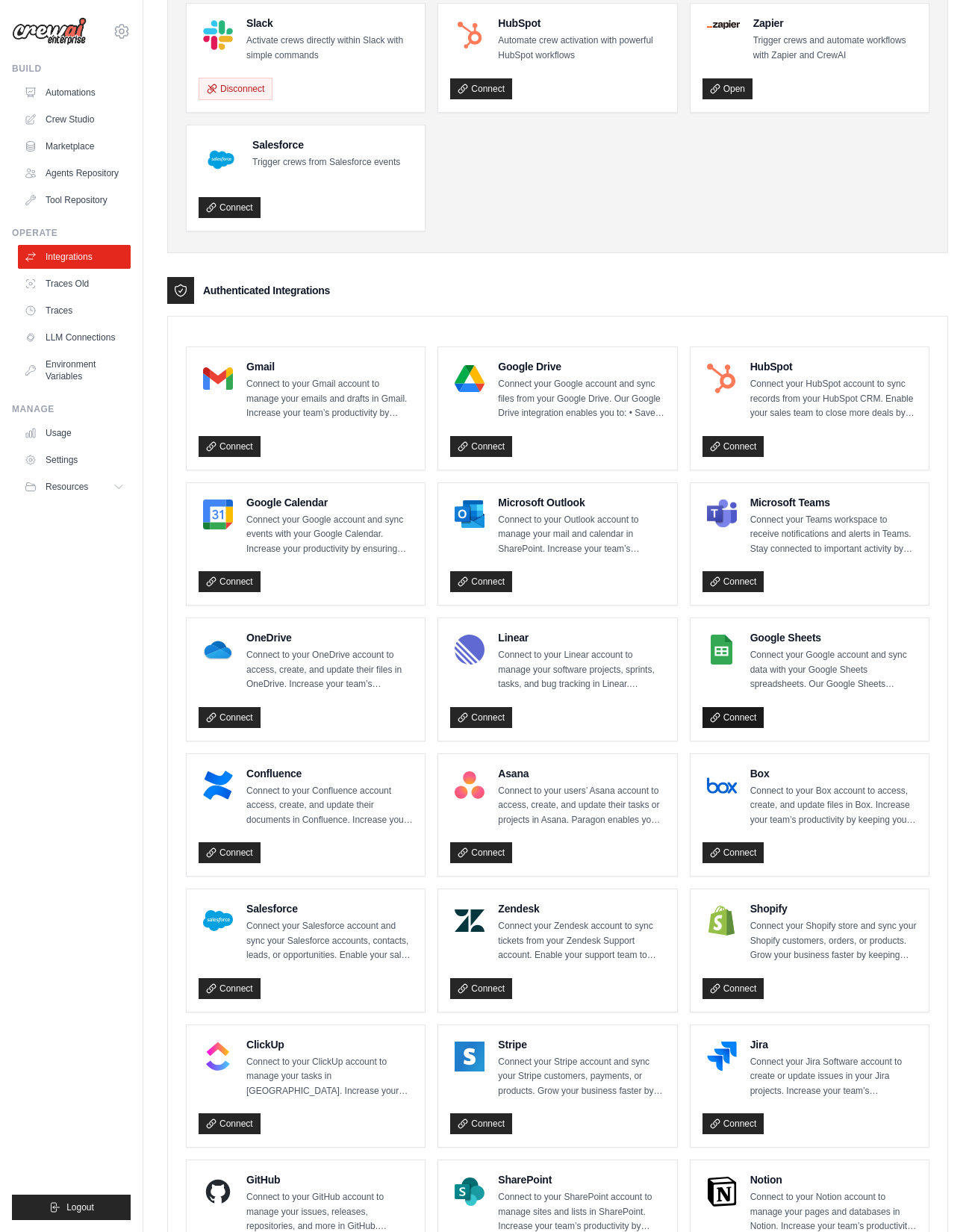
click at [728, 716] on link "Connect" at bounding box center [734, 717] width 62 height 21
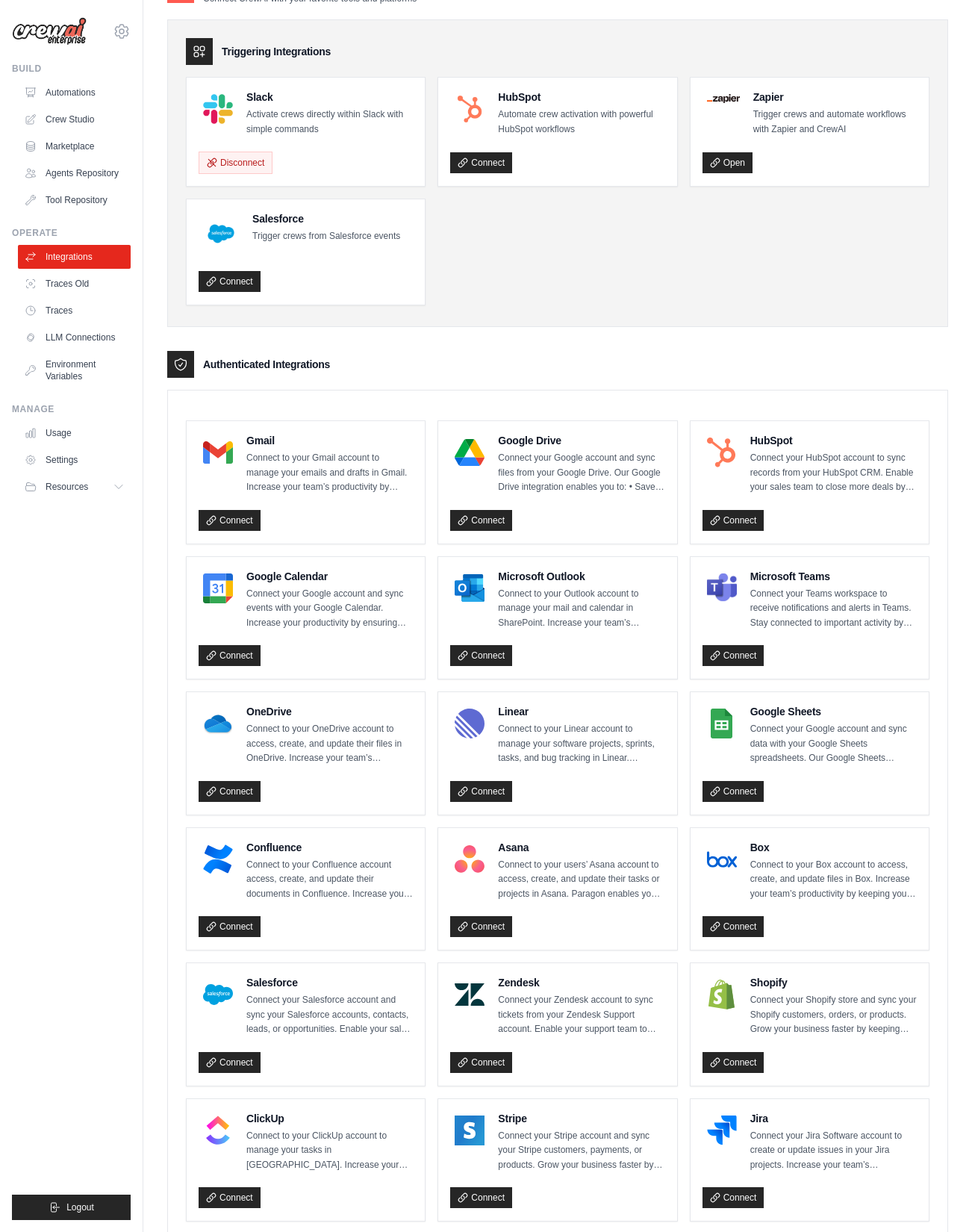
scroll to position [0, 0]
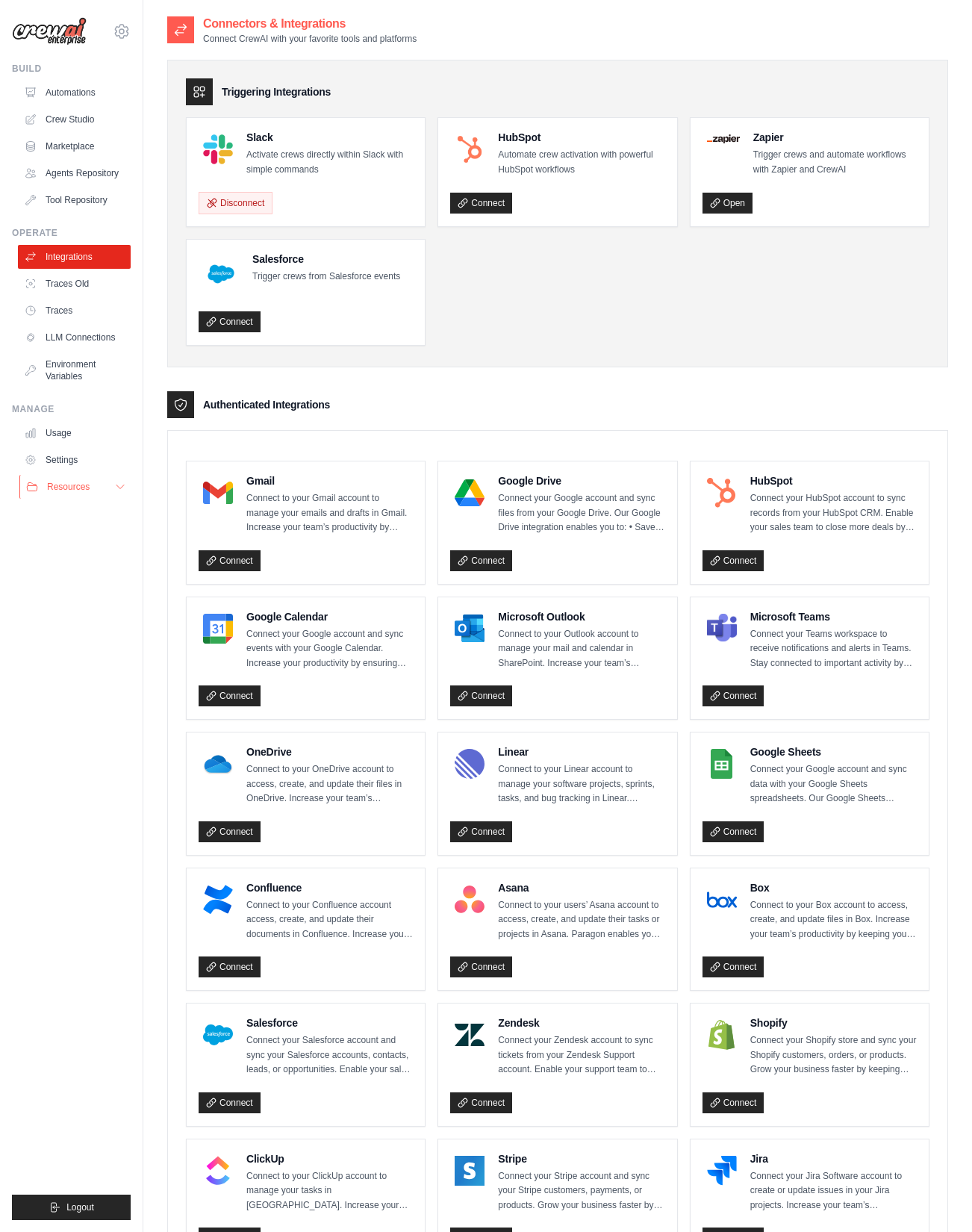
click at [111, 487] on button "Resources" at bounding box center [76, 486] width 113 height 24
click at [81, 515] on span "Documentation" at bounding box center [84, 512] width 60 height 12
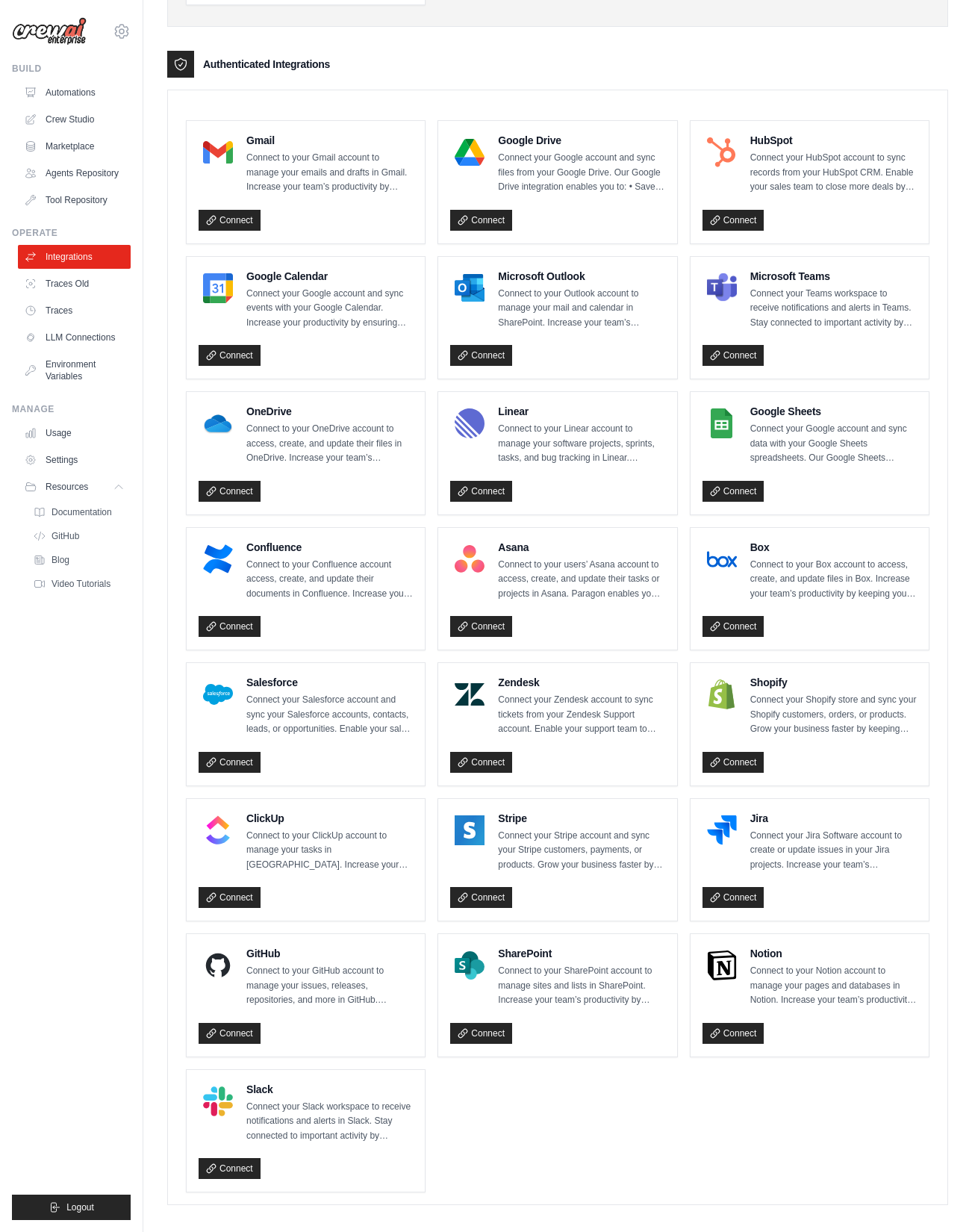
scroll to position [343, 0]
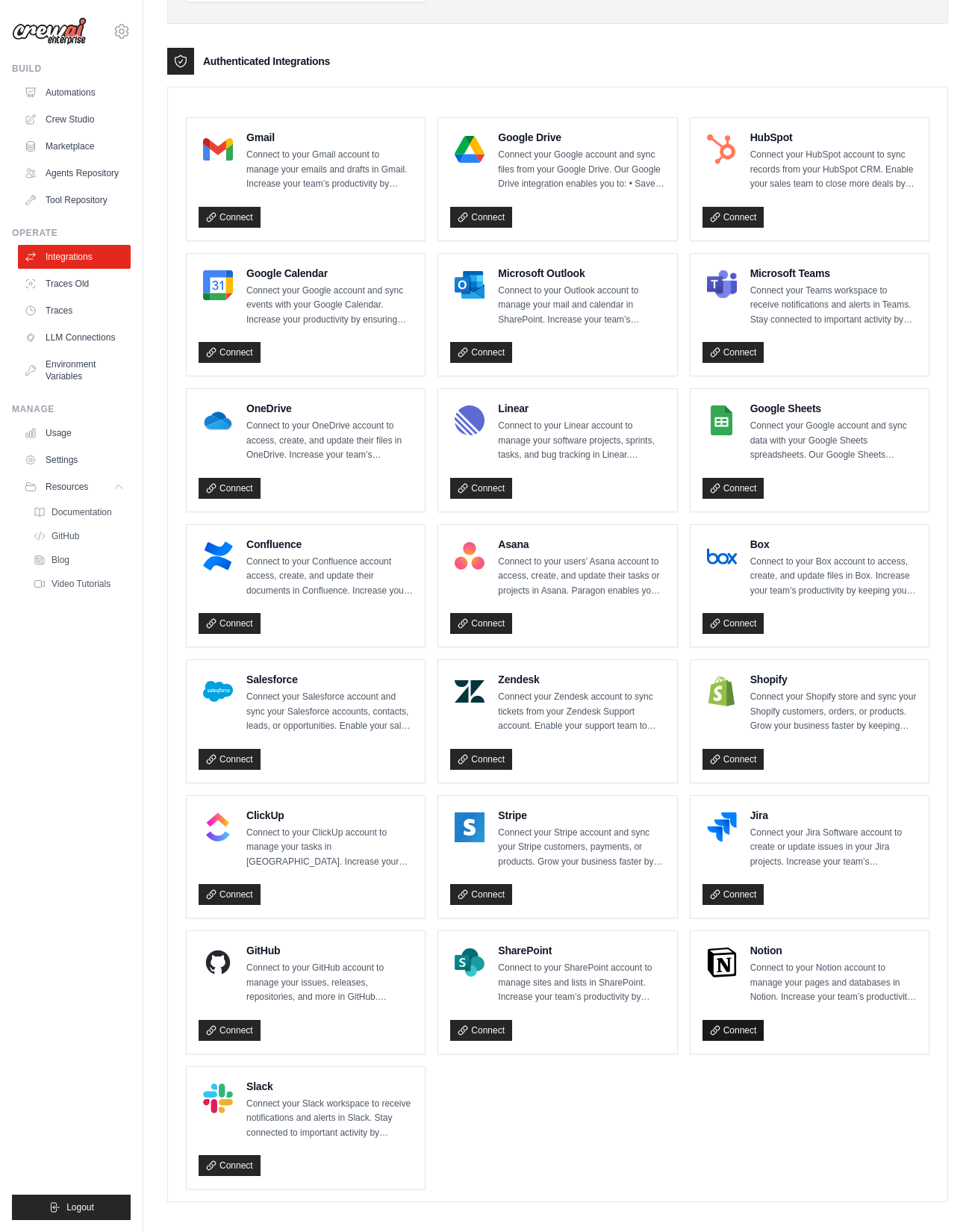
click at [743, 1027] on link "Connect" at bounding box center [734, 1030] width 62 height 21
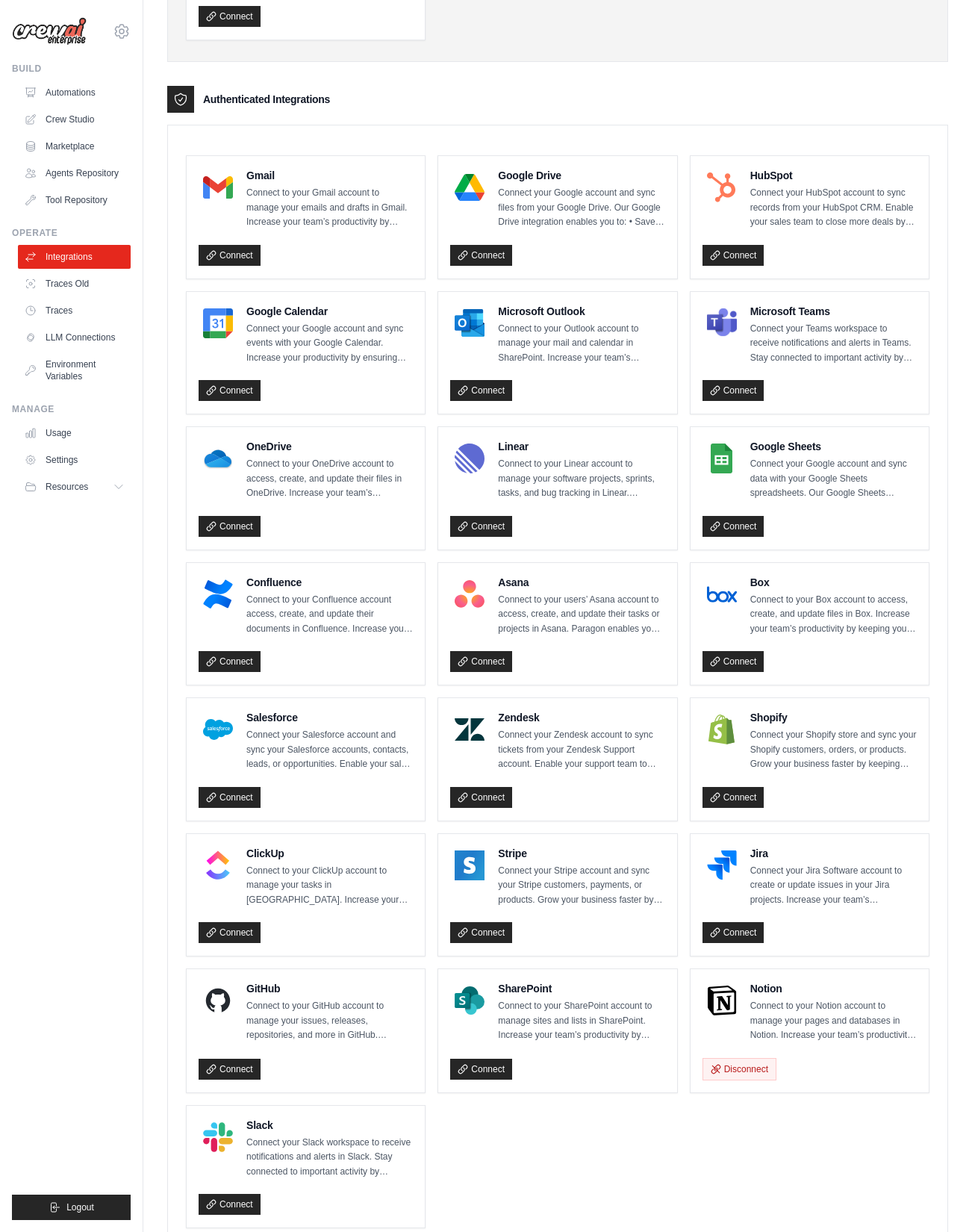
scroll to position [344, 0]
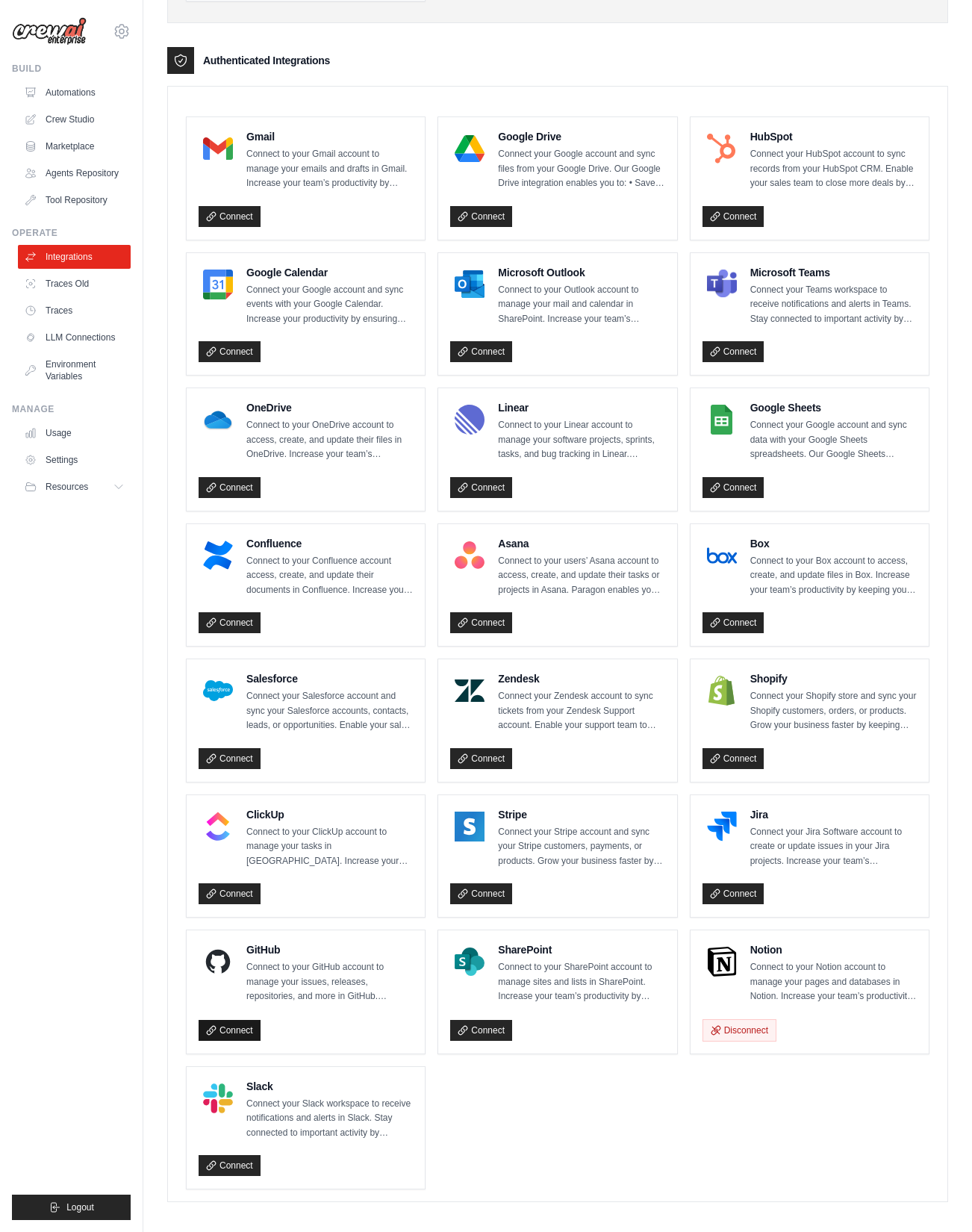
click at [221, 1020] on link "Connect" at bounding box center [230, 1030] width 62 height 21
click at [211, 1026] on icon at bounding box center [212, 1031] width 11 height 11
click at [76, 171] on link "Agents Repository" at bounding box center [76, 173] width 113 height 24
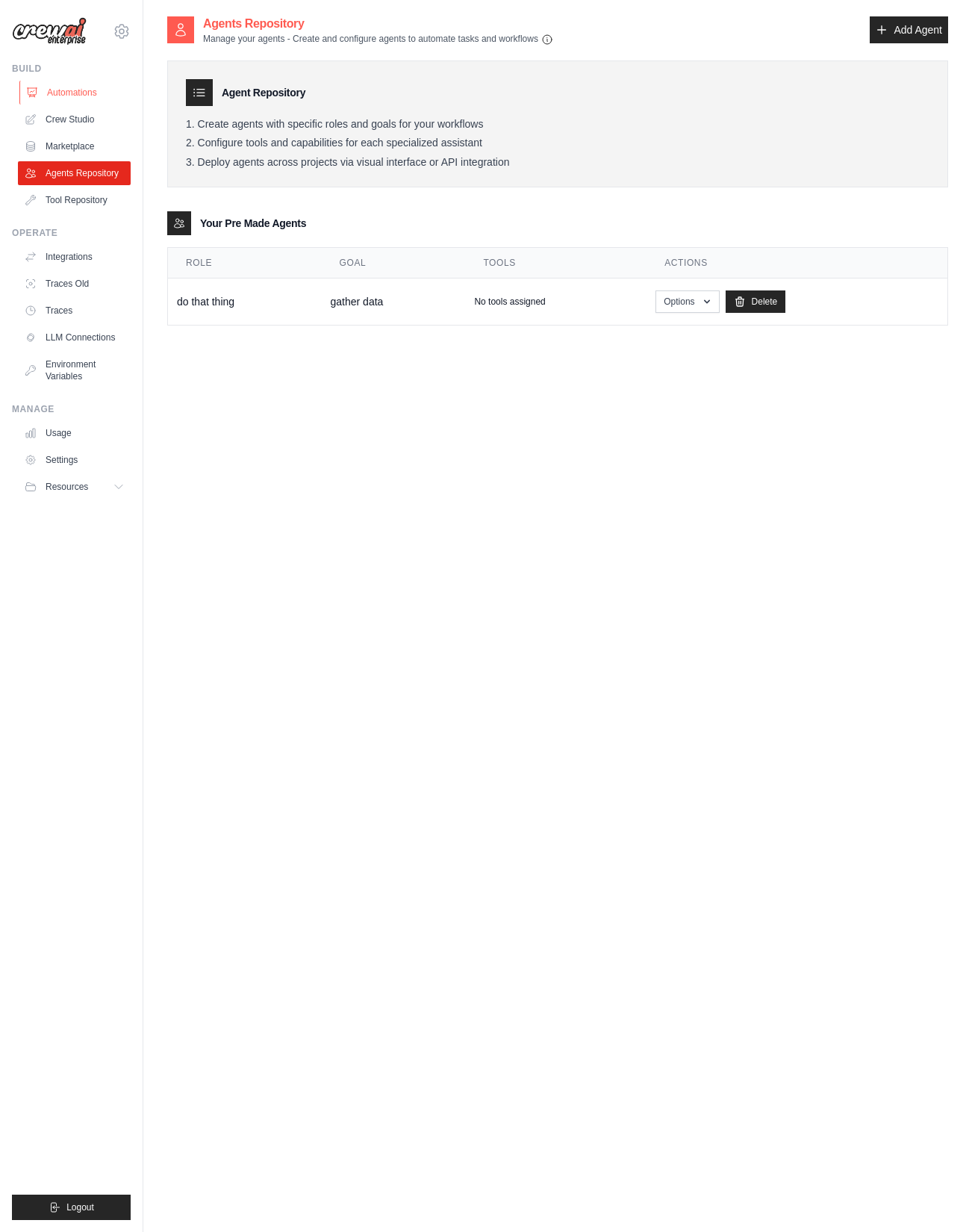
click at [68, 90] on link "Automations" at bounding box center [76, 92] width 113 height 24
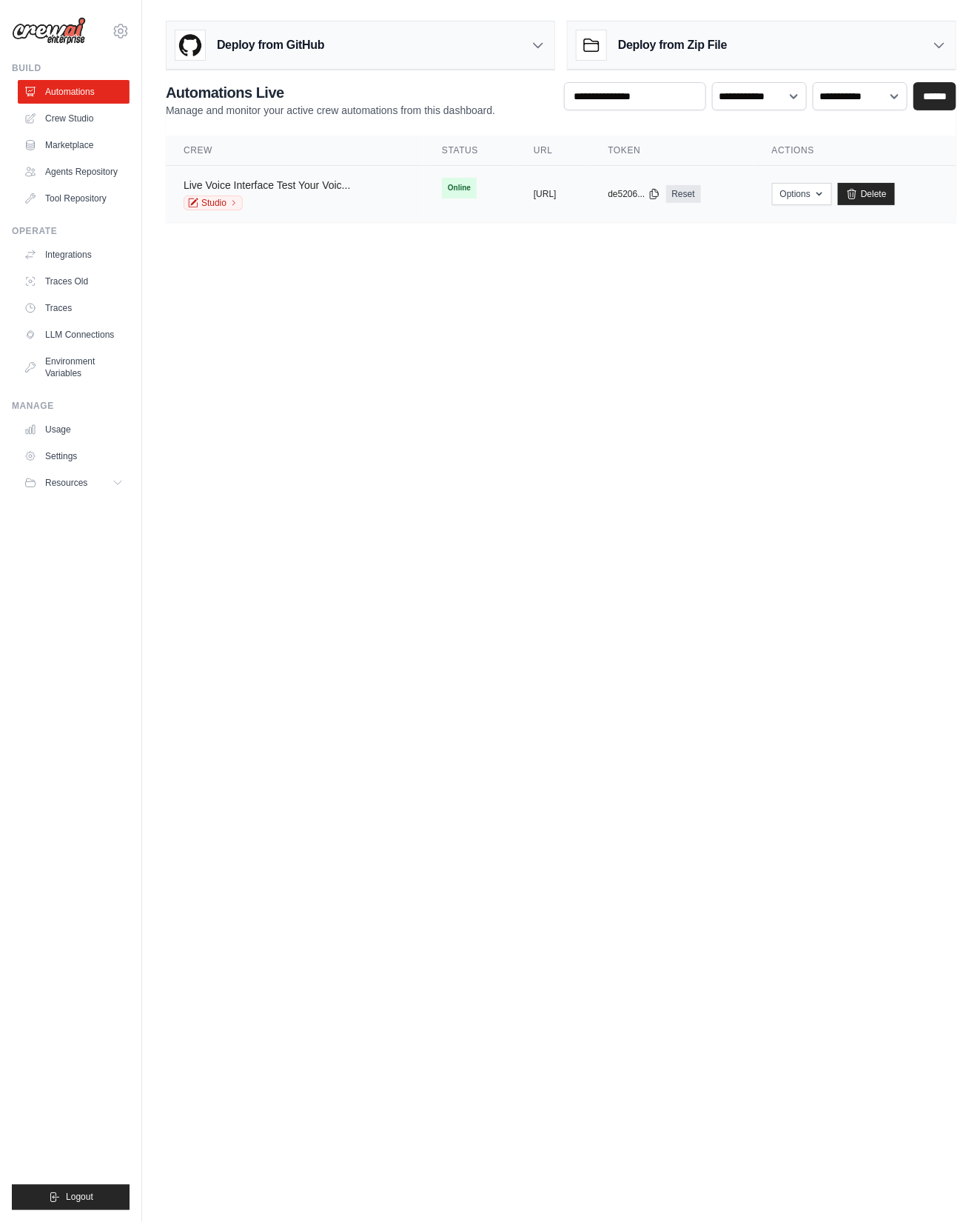
click at [307, 183] on link "Live Voice Interface Test Your Voic..." at bounding box center [266, 185] width 166 height 12
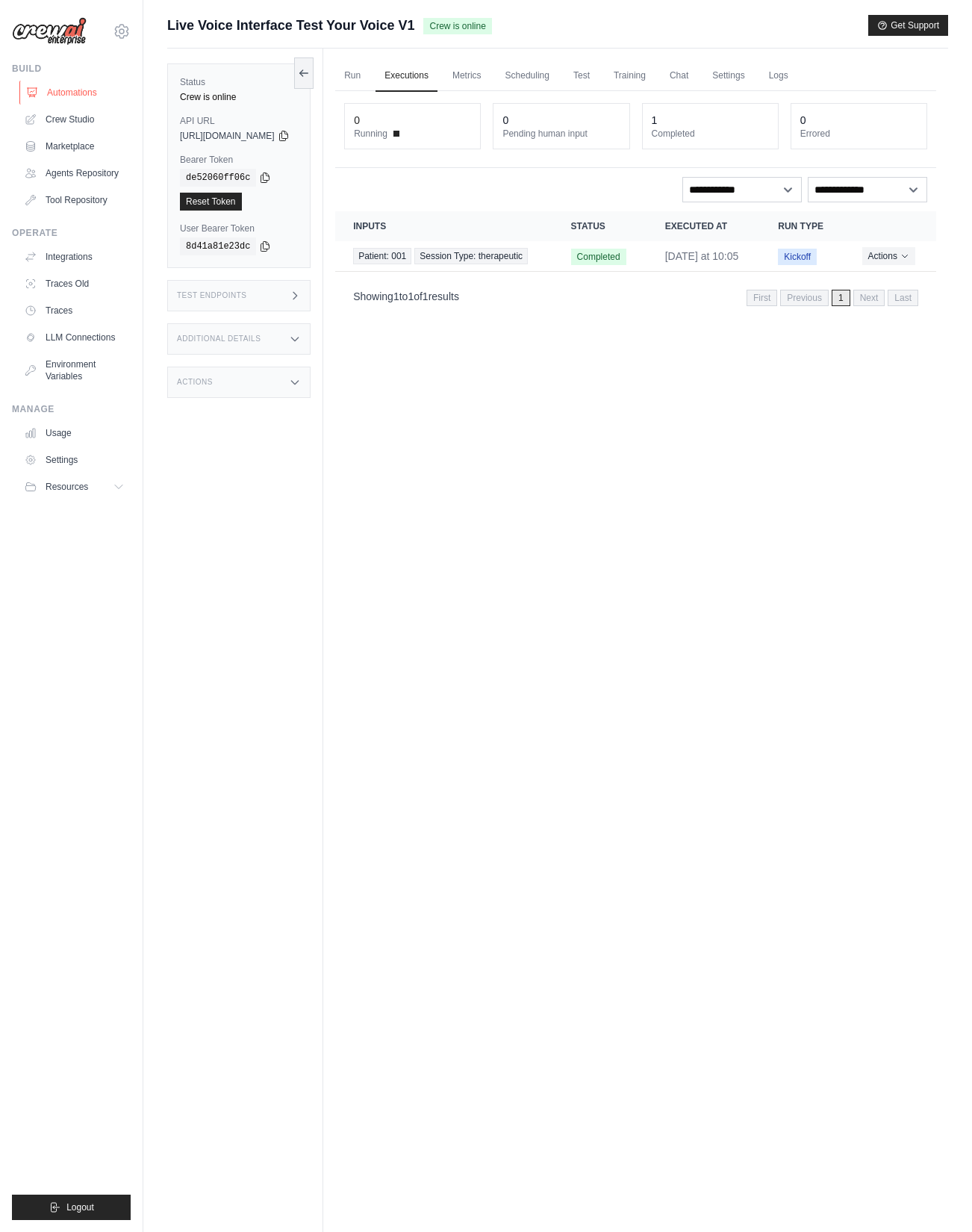
click at [90, 97] on link "Automations" at bounding box center [76, 92] width 113 height 24
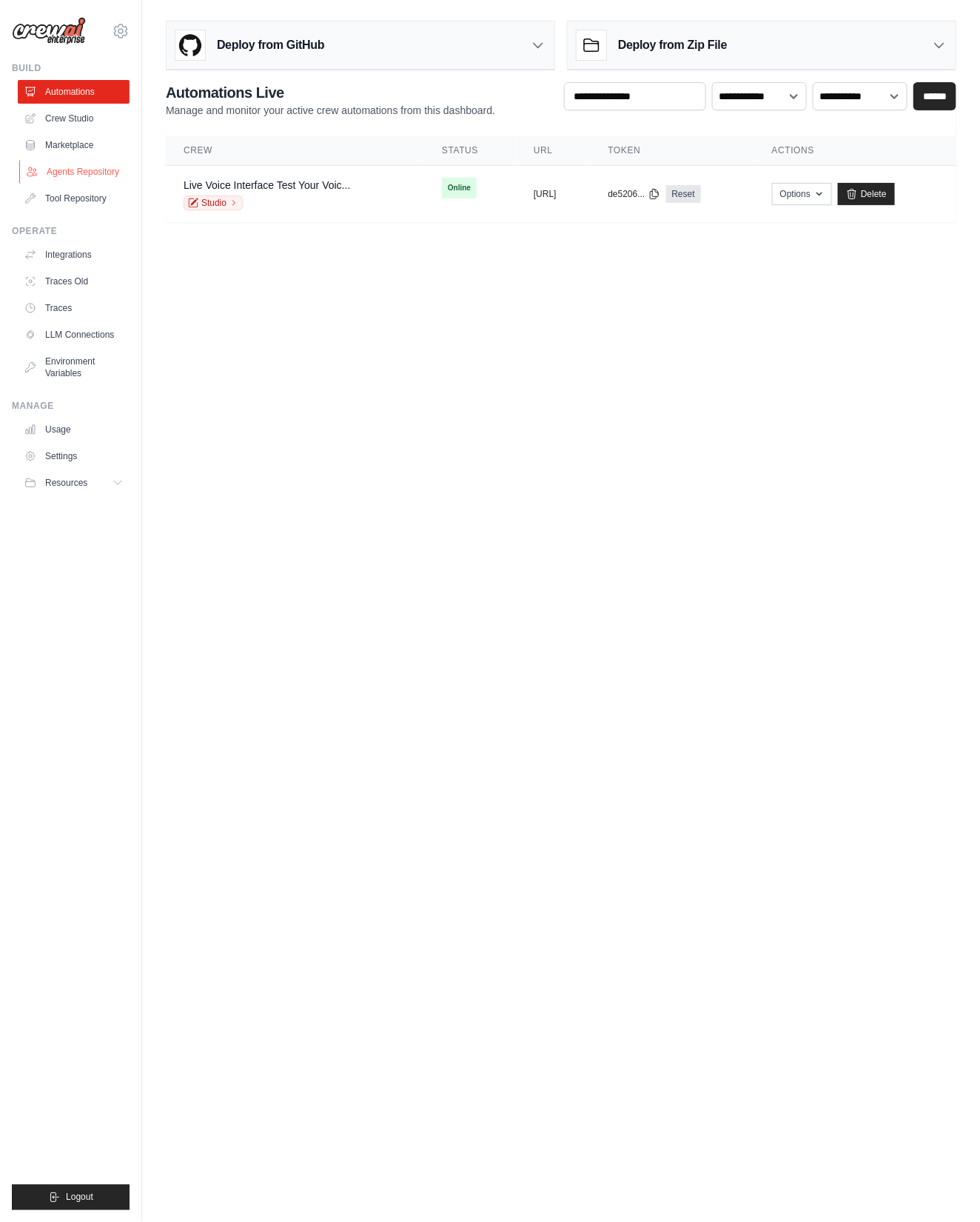
click at [73, 173] on link "Agents Repository" at bounding box center [75, 172] width 112 height 24
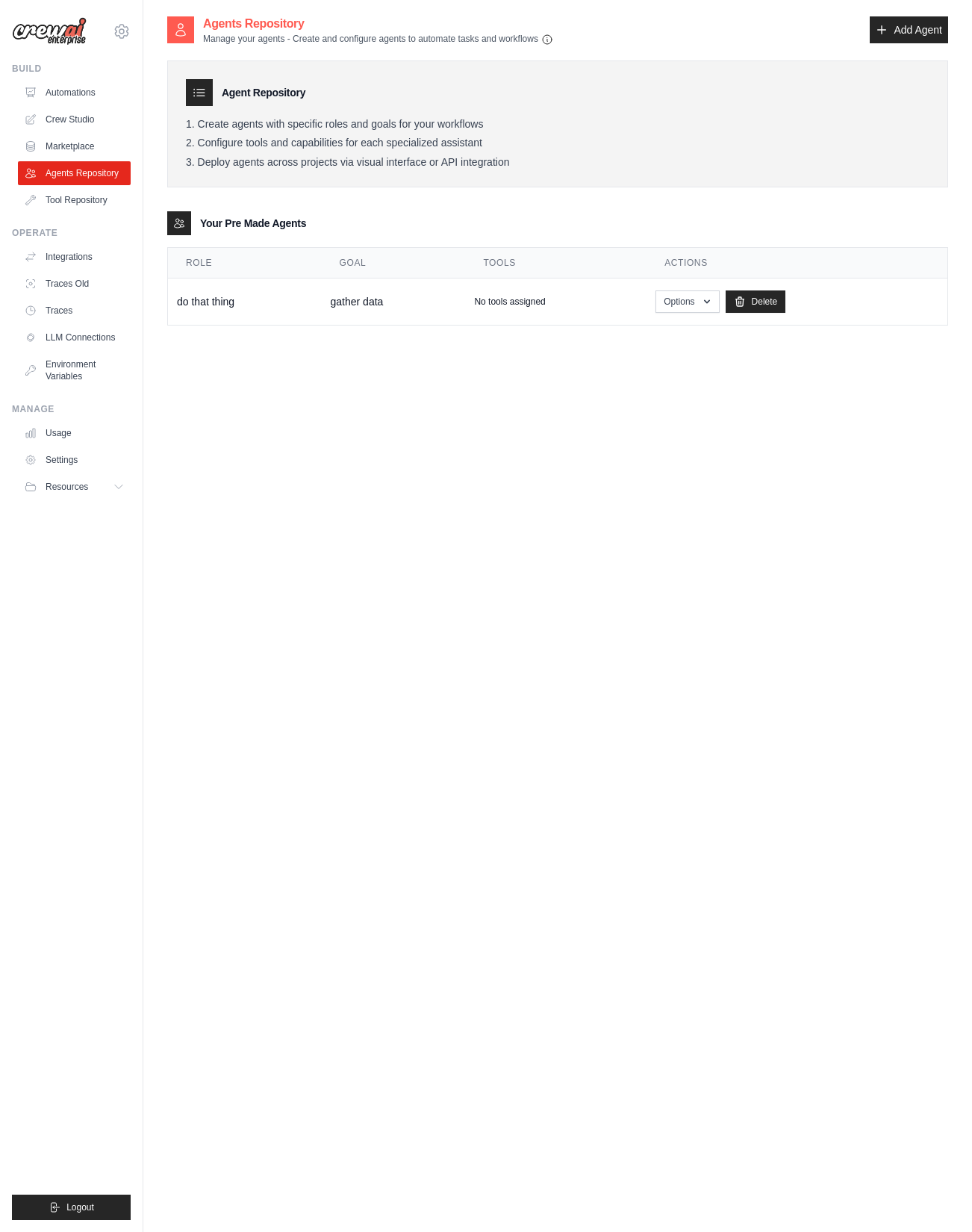
click at [64, 29] on img at bounding box center [49, 31] width 75 height 29
click at [60, 89] on link "Automations" at bounding box center [76, 92] width 113 height 24
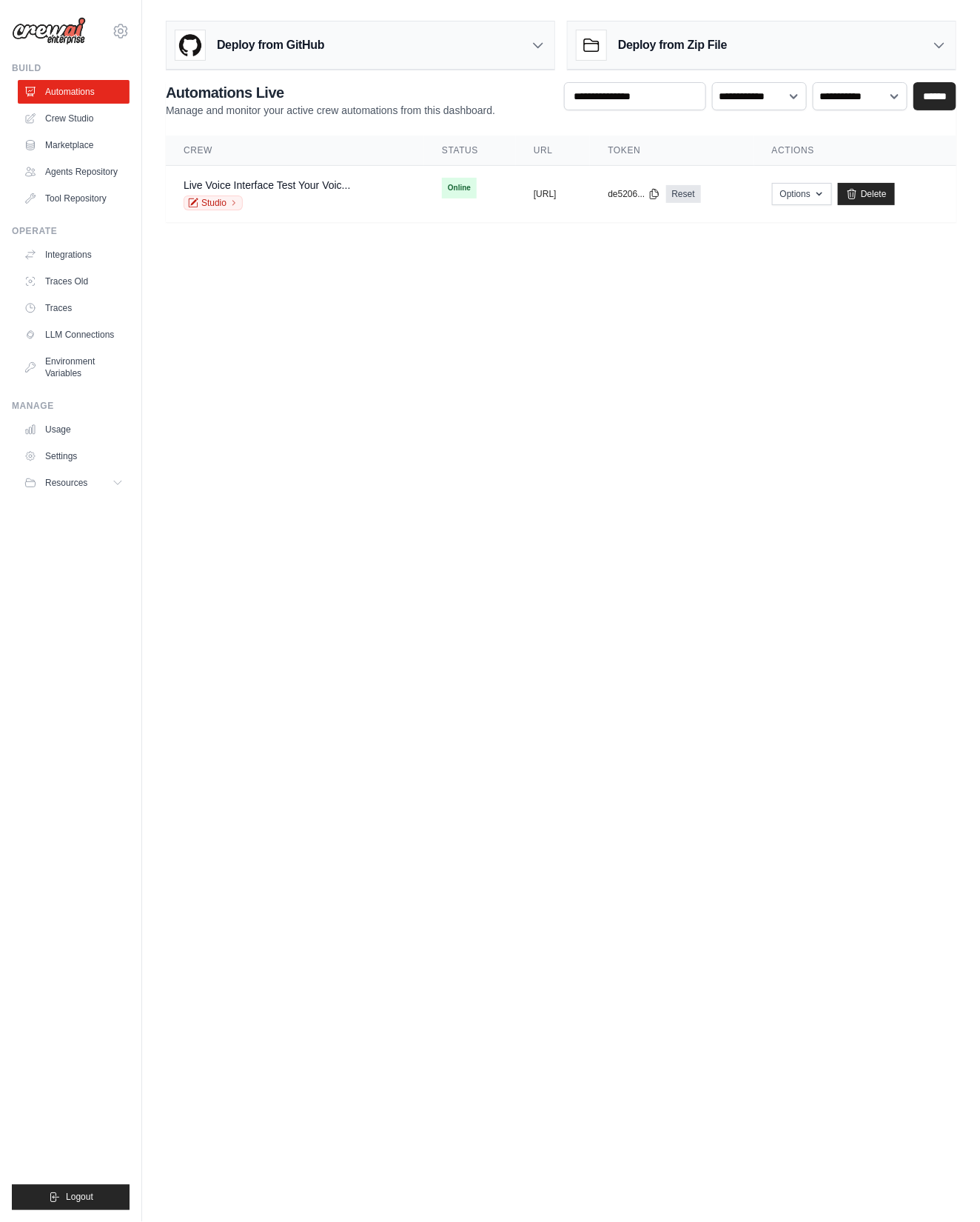
click at [289, 36] on h3 "Deploy from GitHub" at bounding box center [271, 44] width 107 height 18
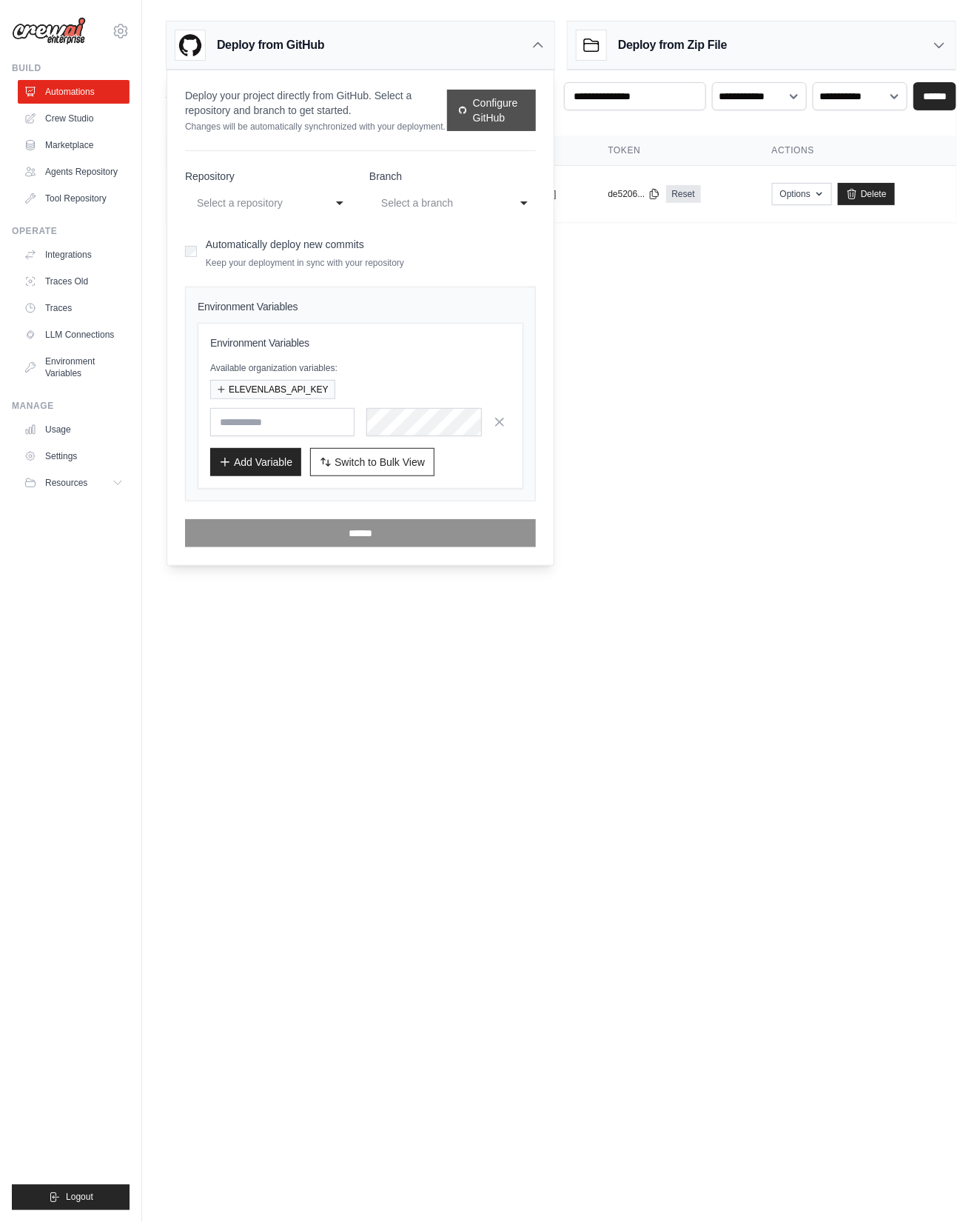
click at [505, 119] on link "Configure GitHub" at bounding box center [492, 110] width 89 height 41
